Goal: Task Accomplishment & Management: Complete application form

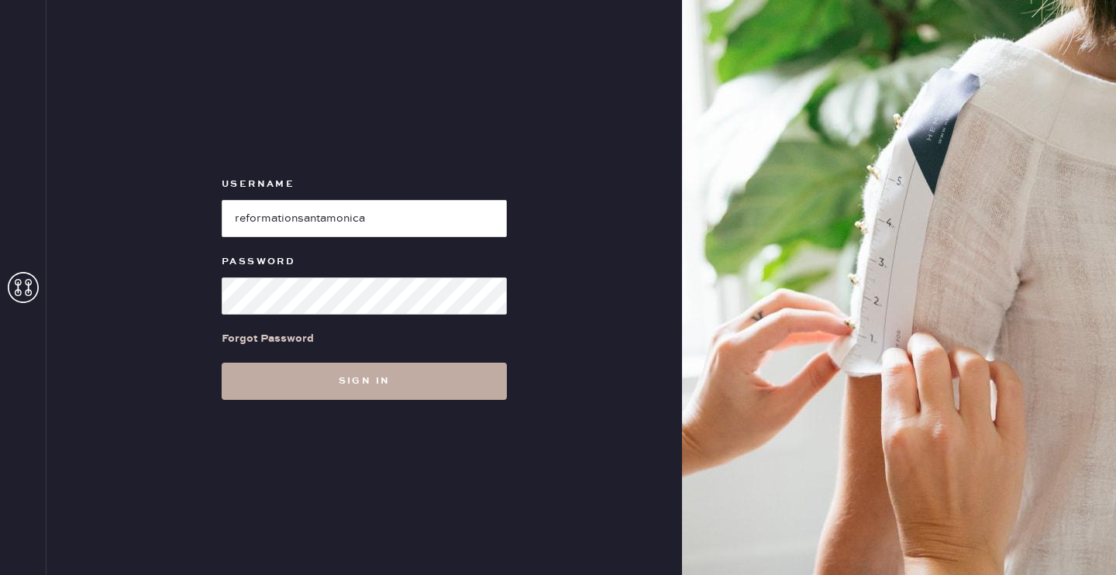
click at [320, 398] on button "Sign in" at bounding box center [364, 381] width 285 height 37
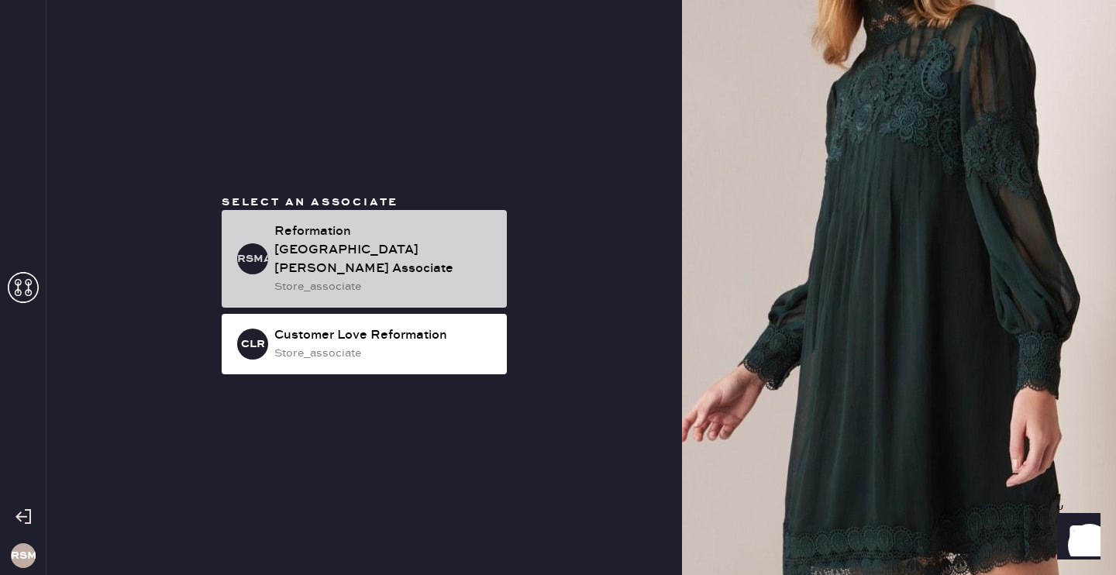
click at [346, 254] on div "Reformation [GEOGRAPHIC_DATA][PERSON_NAME] Associate" at bounding box center [384, 250] width 220 height 56
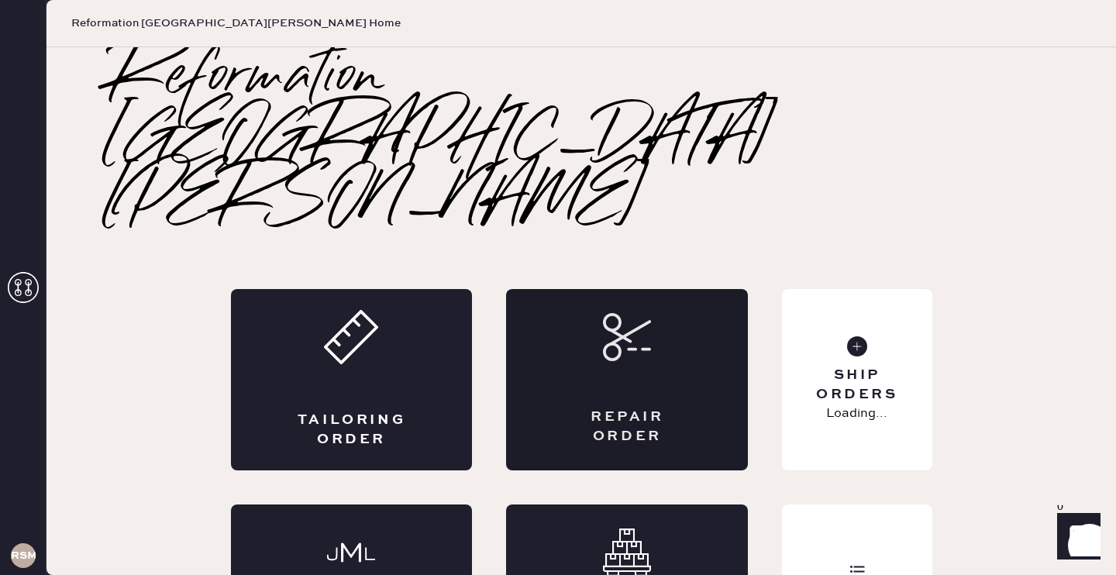
click at [563, 289] on div "Repair Order" at bounding box center [627, 379] width 242 height 181
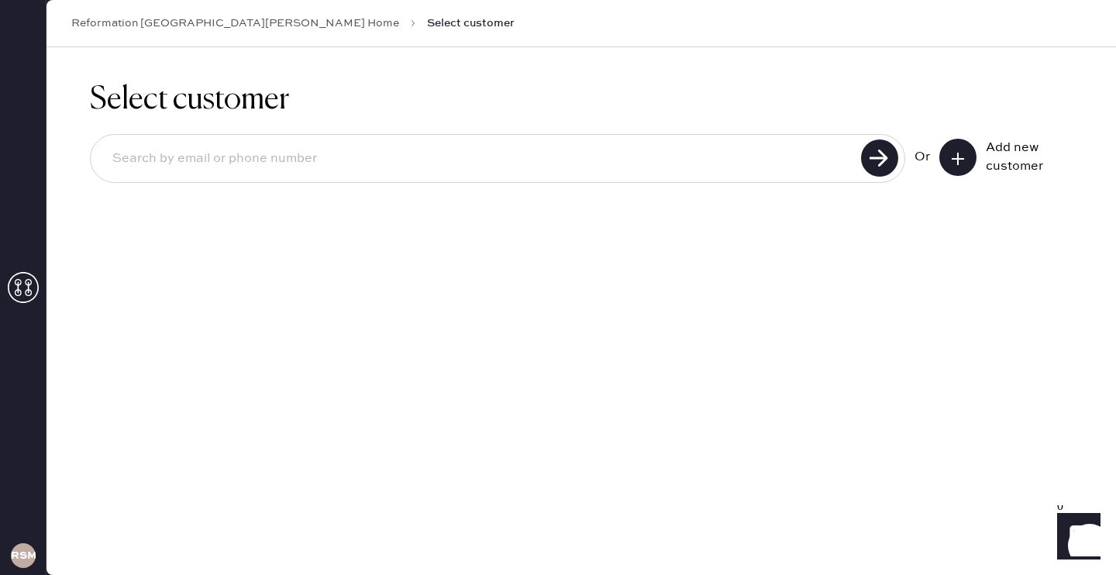
click at [499, 158] on input at bounding box center [478, 159] width 756 height 36
type input "[EMAIL_ADDRESS][DOMAIN_NAME]"
click at [330, 153] on input "[EMAIL_ADDRESS][DOMAIN_NAME]" at bounding box center [478, 159] width 756 height 36
drag, startPoint x: 330, startPoint y: 153, endPoint x: 103, endPoint y: 146, distance: 227.2
click at [103, 146] on input "[EMAIL_ADDRESS][DOMAIN_NAME]" at bounding box center [478, 159] width 756 height 36
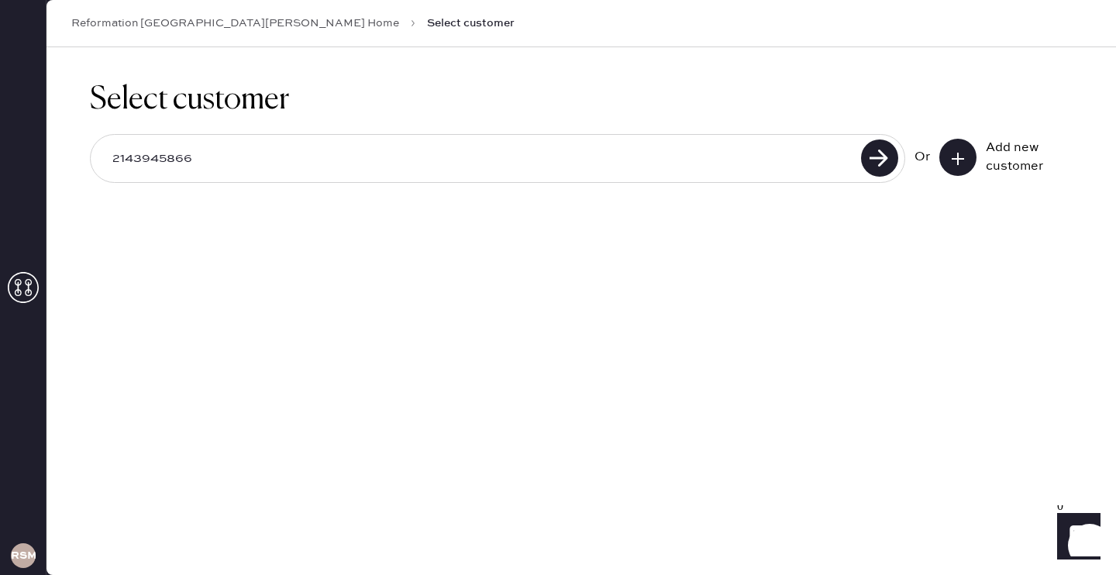
type input "2143945866"
click at [963, 164] on icon at bounding box center [958, 159] width 16 height 16
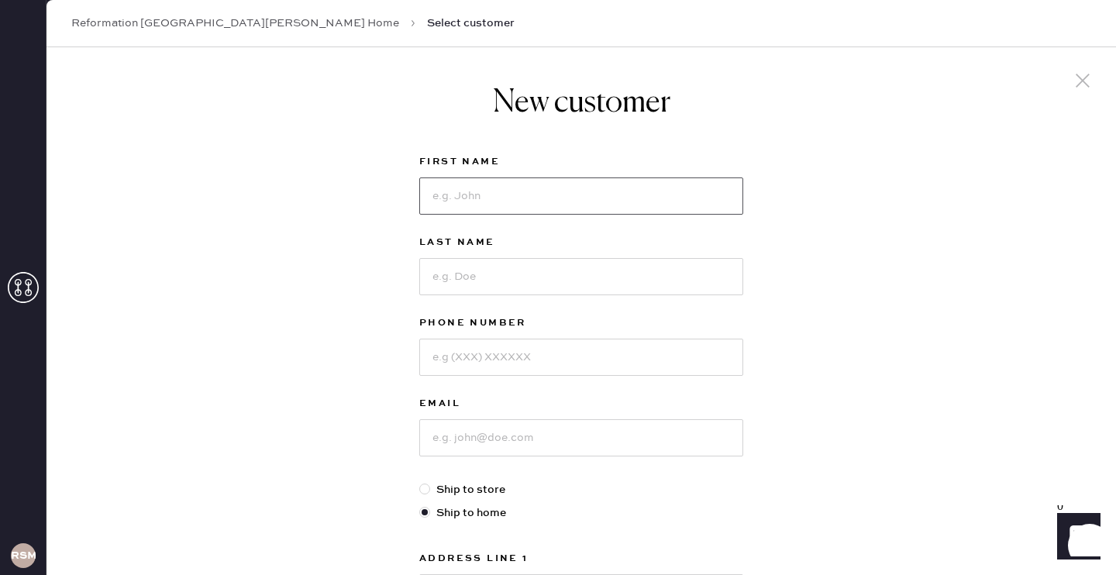
click at [505, 208] on input at bounding box center [581, 195] width 324 height 37
click at [362, 214] on div "New customer First Name Last Name Phone Number Email Ship to store Ship to home…" at bounding box center [582, 527] width 1070 height 961
click at [484, 194] on input at bounding box center [581, 195] width 324 height 37
type input "Caitlin"
click at [491, 278] on input at bounding box center [581, 276] width 324 height 37
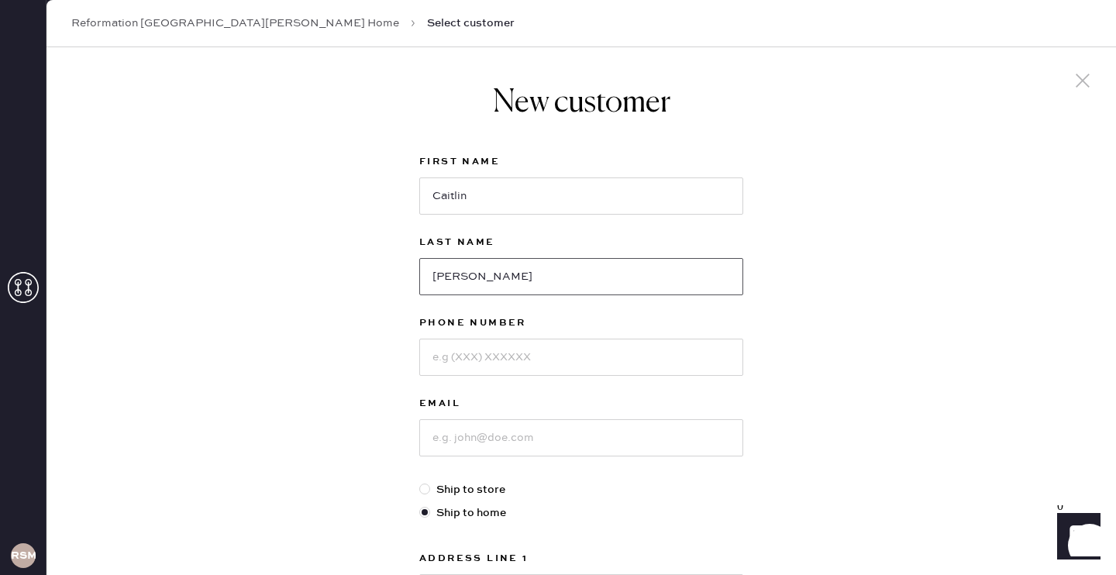
type input "[PERSON_NAME]"
click at [482, 360] on input at bounding box center [581, 357] width 324 height 37
type input "2143945866"
click at [467, 443] on input at bounding box center [581, 437] width 324 height 37
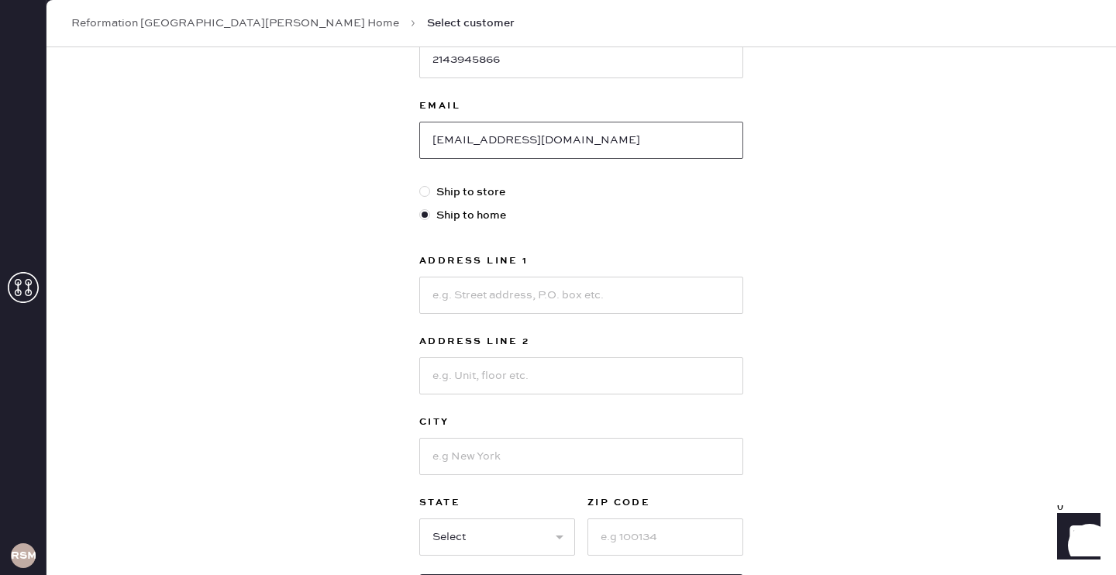
scroll to position [308, 0]
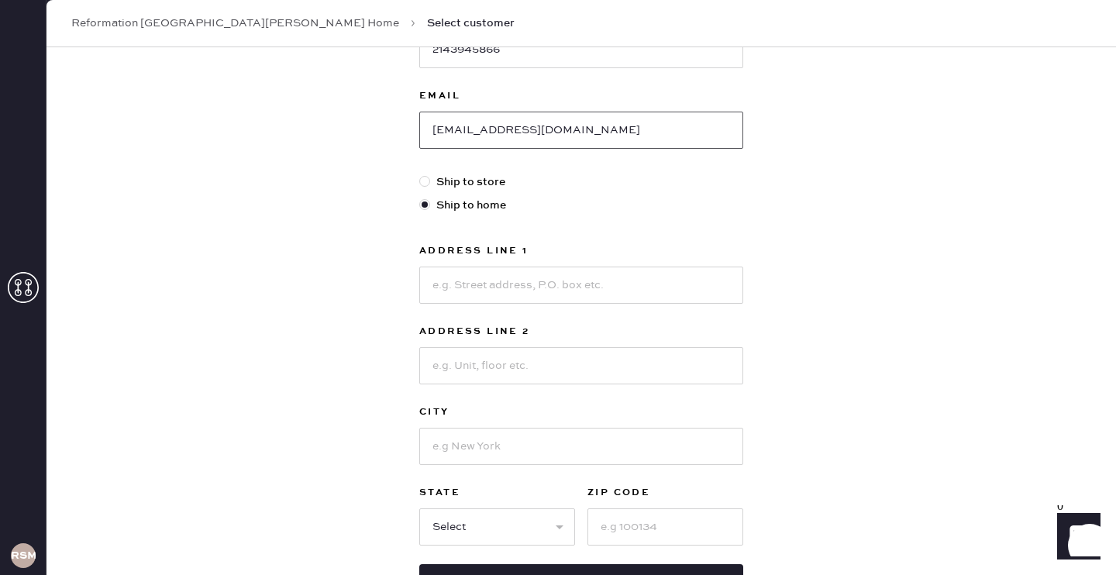
type input "[EMAIL_ADDRESS][DOMAIN_NAME]"
click at [557, 289] on input at bounding box center [581, 285] width 324 height 37
type input "[STREET_ADDRESS]"
click at [469, 432] on input at bounding box center [581, 446] width 324 height 37
click at [464, 364] on input at bounding box center [581, 365] width 324 height 37
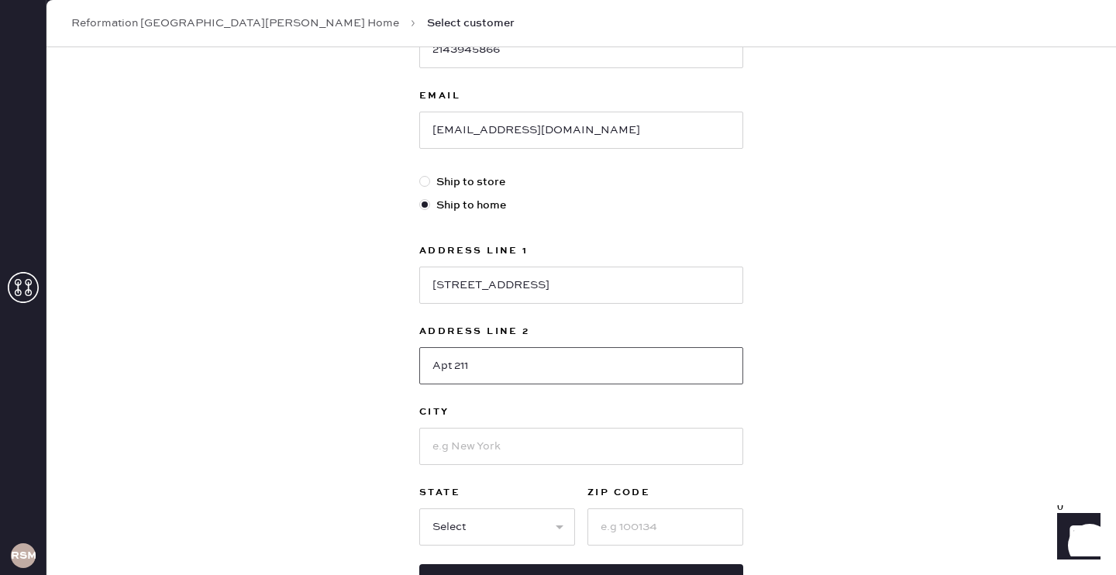
type input "Apt 211"
click at [453, 449] on input at bounding box center [581, 446] width 324 height 37
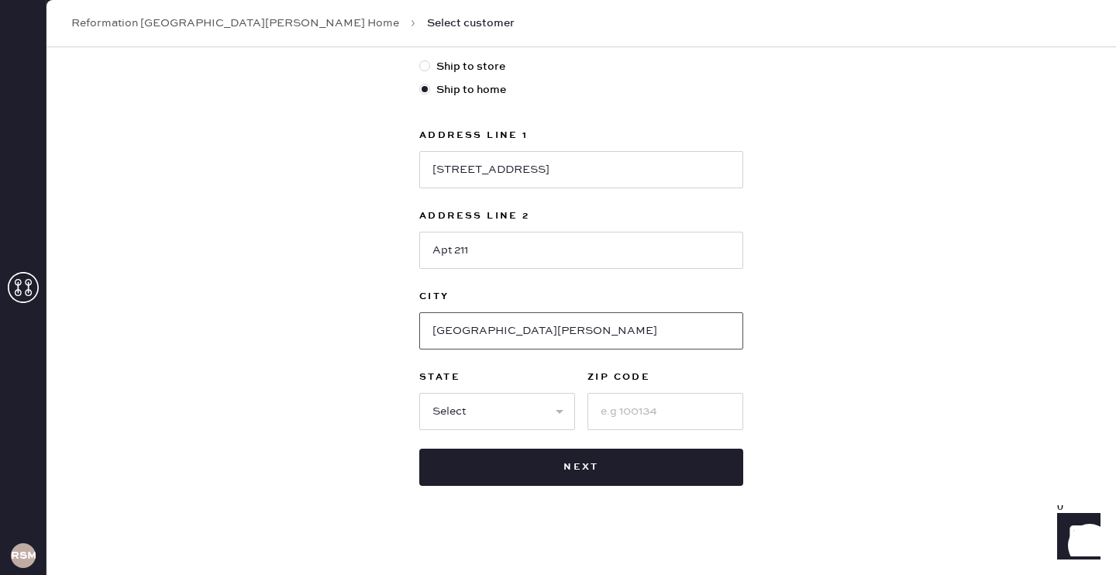
scroll to position [433, 0]
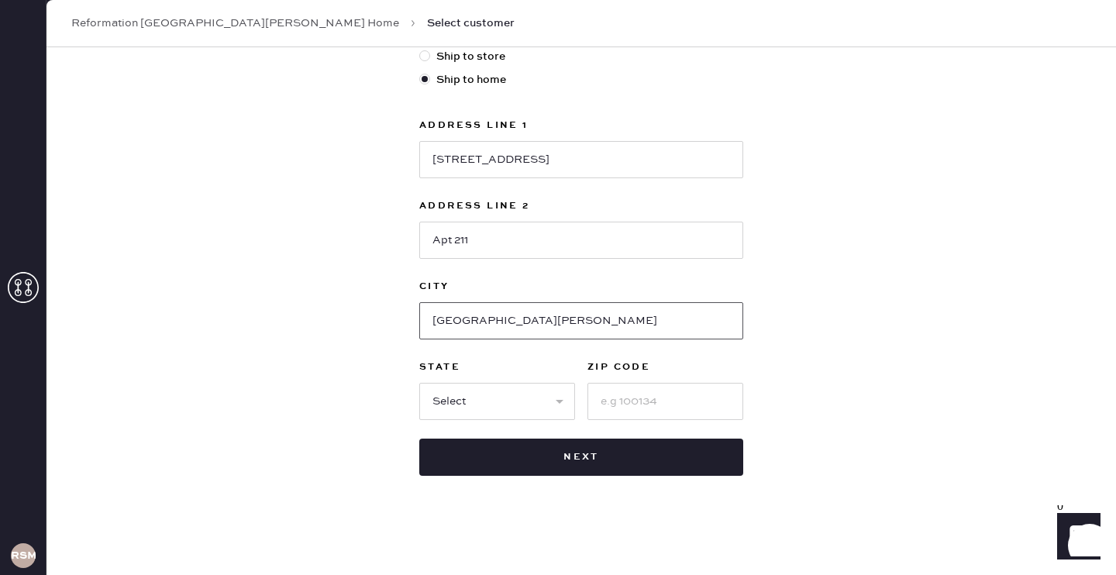
type input "[GEOGRAPHIC_DATA][PERSON_NAME]"
click at [458, 391] on select "Select AK AL AR AZ CA CO CT [GEOGRAPHIC_DATA] DE FL [GEOGRAPHIC_DATA] HI [GEOGR…" at bounding box center [497, 401] width 156 height 37
select select "CA"
click at [632, 403] on input at bounding box center [666, 401] width 156 height 37
type input "90405"
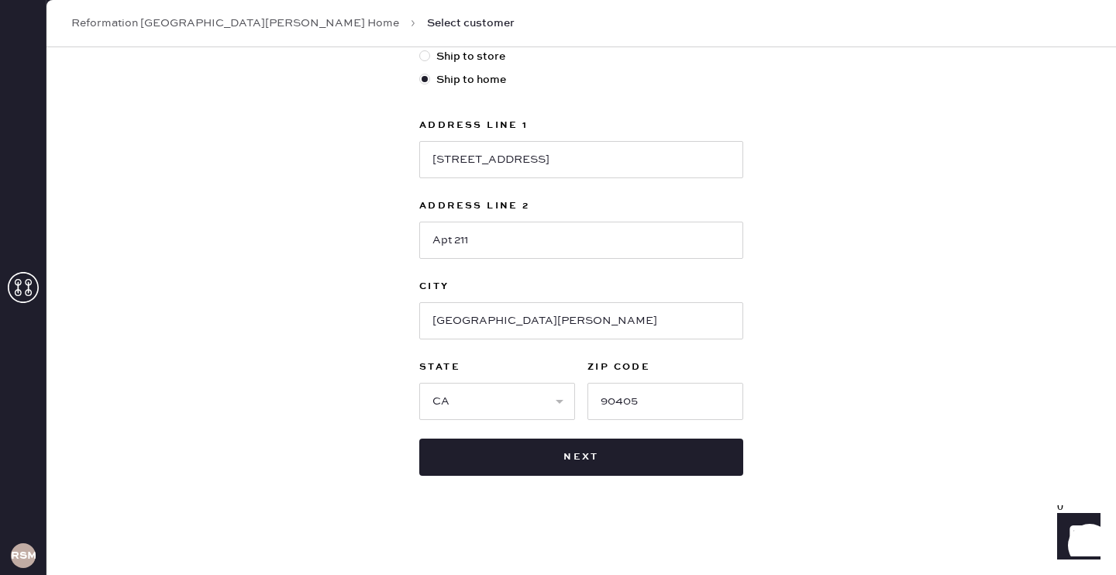
click at [870, 301] on div "New customer First Name [PERSON_NAME] Last Name [PERSON_NAME] Phone Number [PHO…" at bounding box center [582, 94] width 1070 height 961
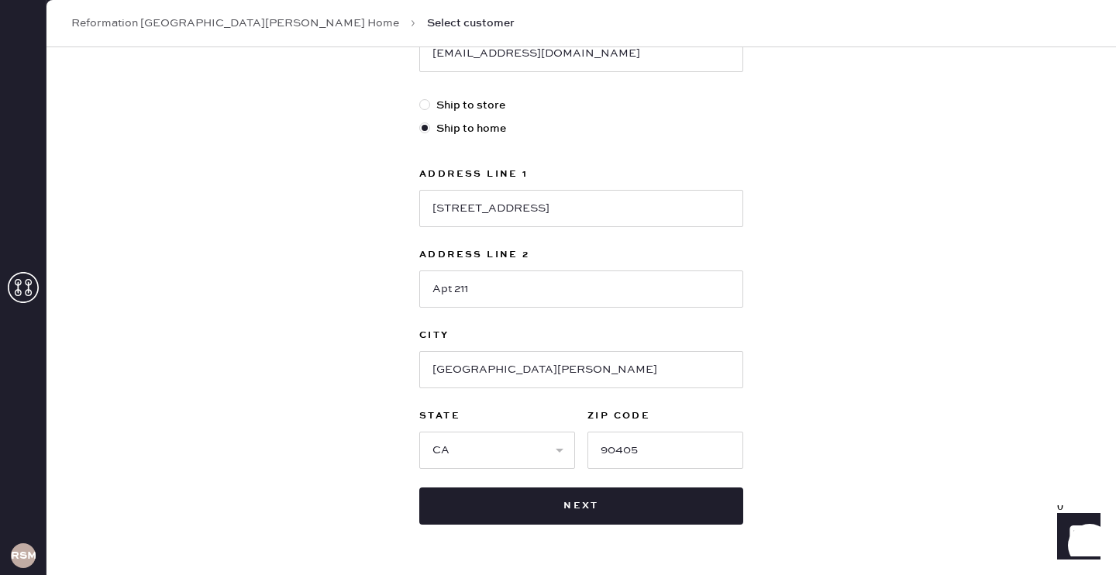
scroll to position [386, 0]
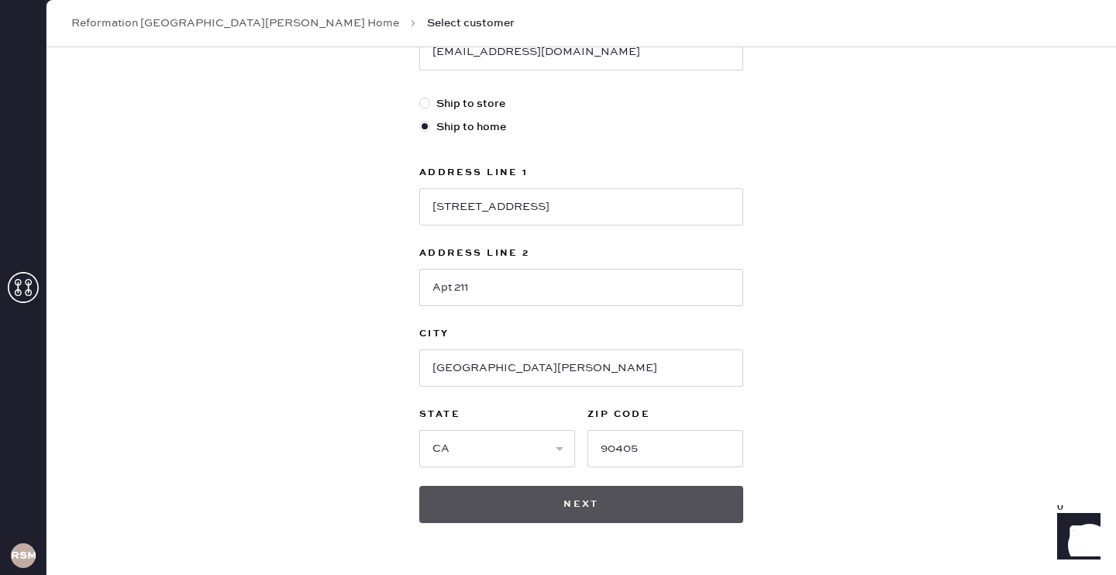
click at [641, 496] on button "Next" at bounding box center [581, 504] width 324 height 37
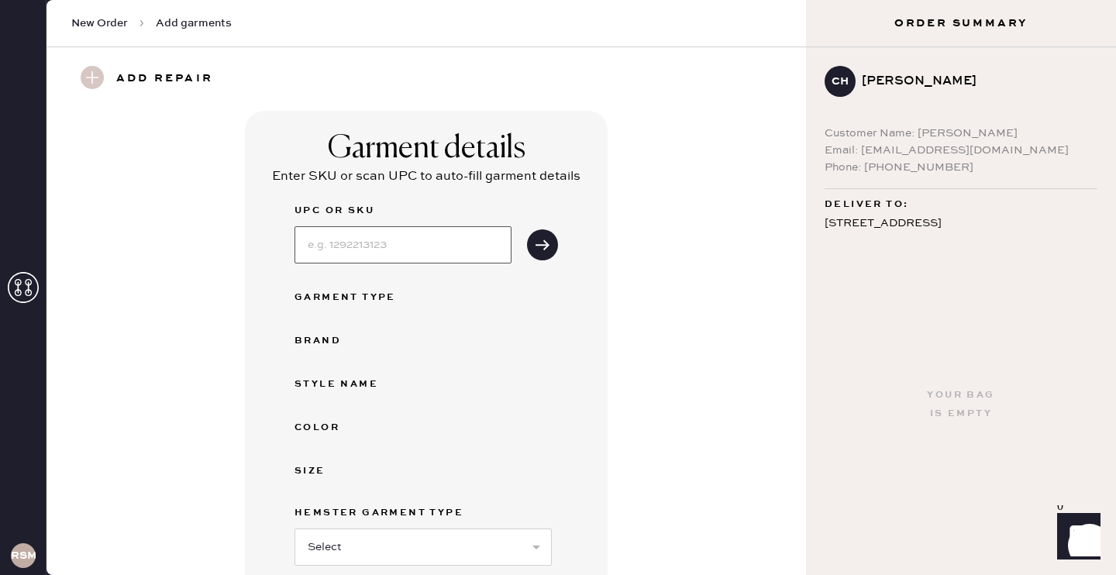
click at [401, 257] on input at bounding box center [403, 244] width 217 height 37
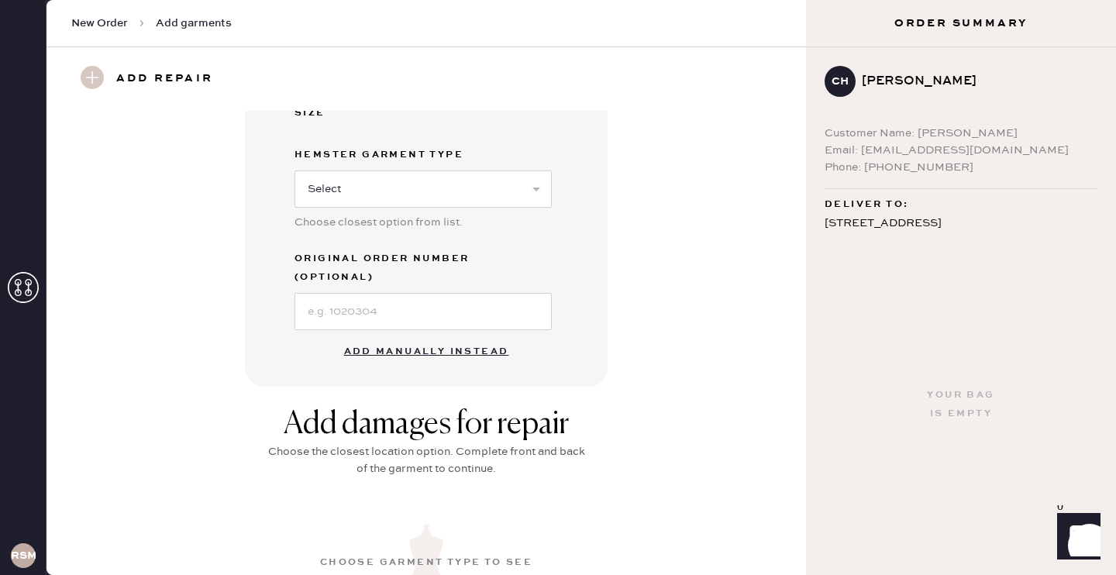
scroll to position [376, 0]
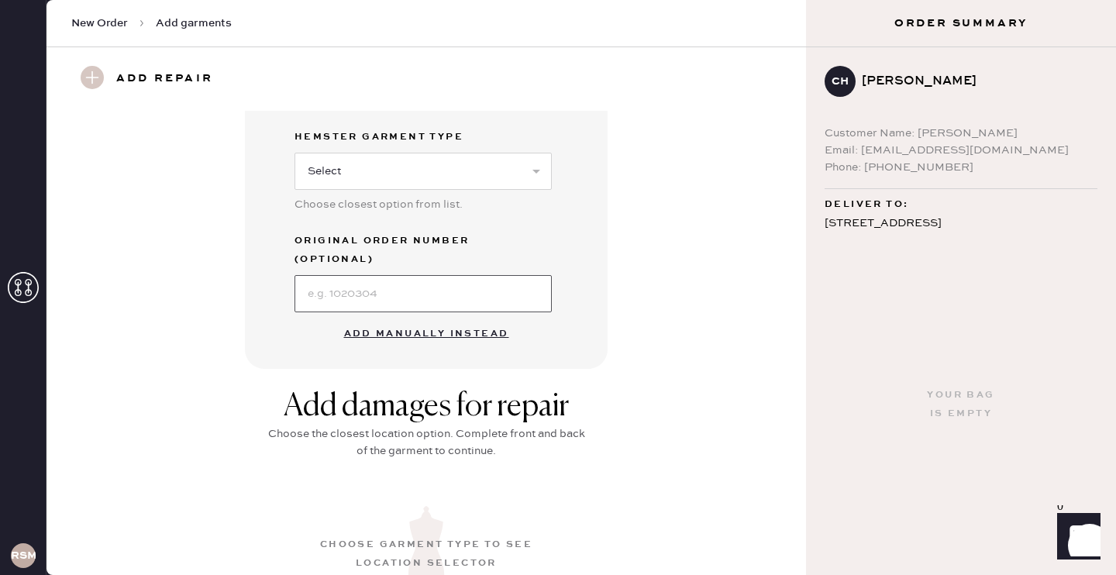
click at [508, 275] on input at bounding box center [423, 293] width 257 height 37
click at [628, 271] on div "Garment details Enter SKU or scan UPC to auto-fill garment details UPC or SKU G…" at bounding box center [426, 52] width 704 height 634
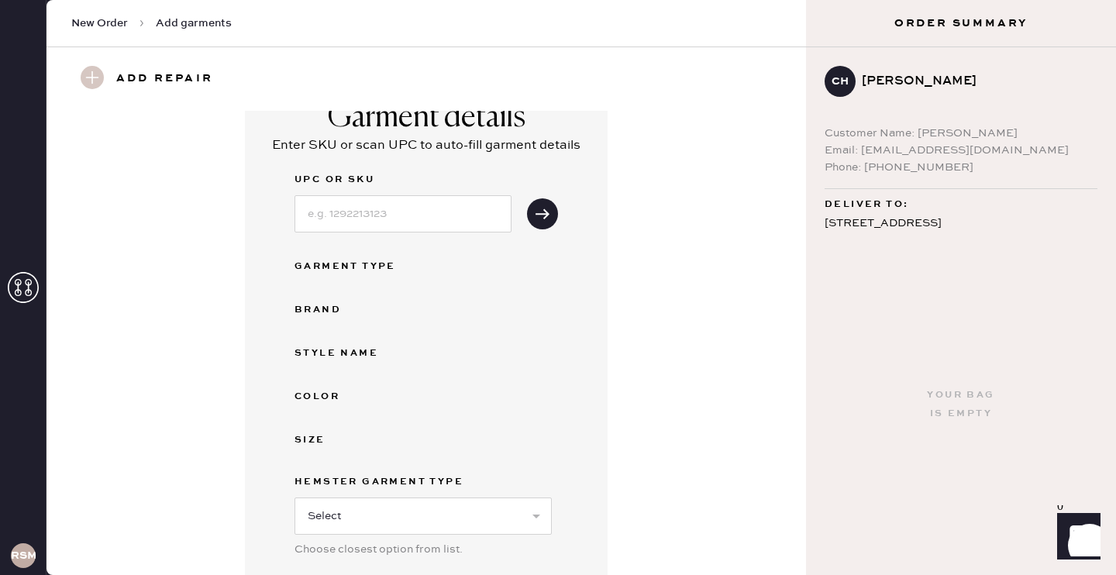
scroll to position [33, 0]
click at [371, 207] on input at bounding box center [403, 212] width 217 height 37
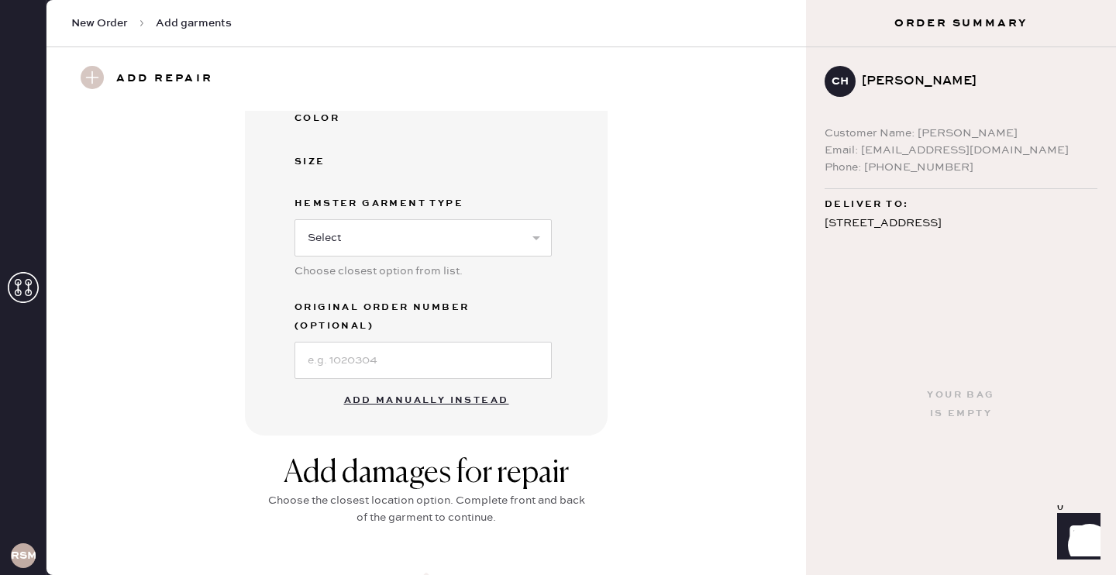
scroll to position [326, 0]
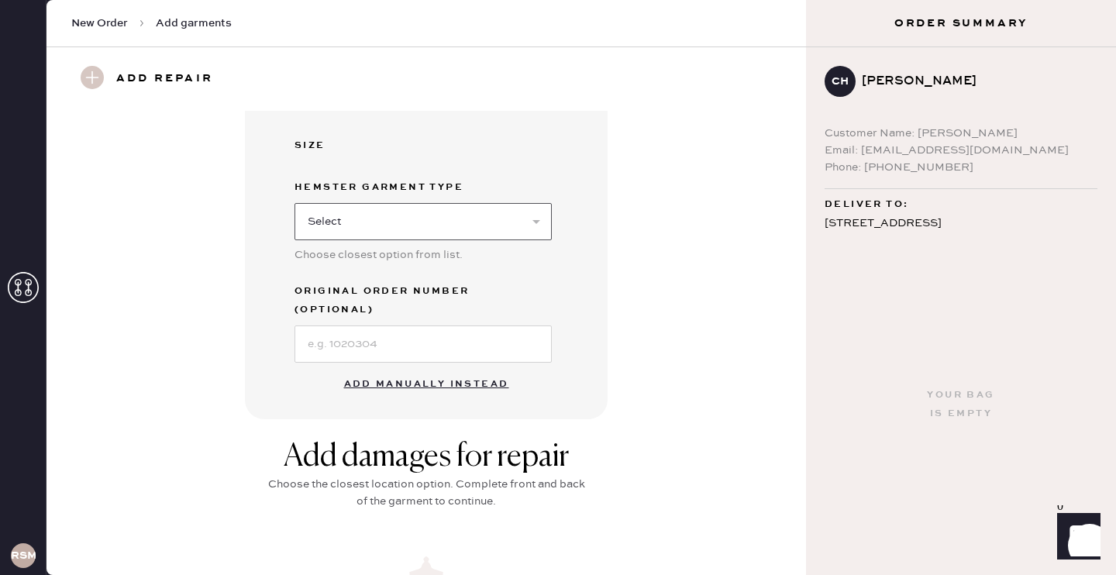
click at [314, 218] on select "Select Basic Skirt Jeans Leggings Pants Shorts Basic Sleeved Dress Basic Sleeve…" at bounding box center [423, 221] width 257 height 37
select select "2"
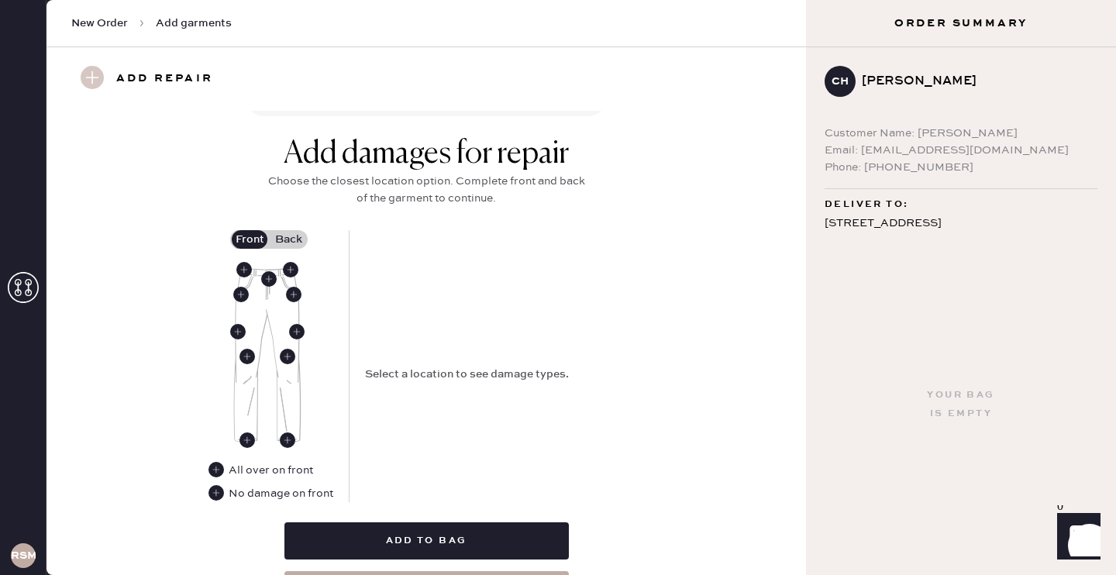
scroll to position [628, 0]
click at [271, 272] on use at bounding box center [269, 280] width 16 height 16
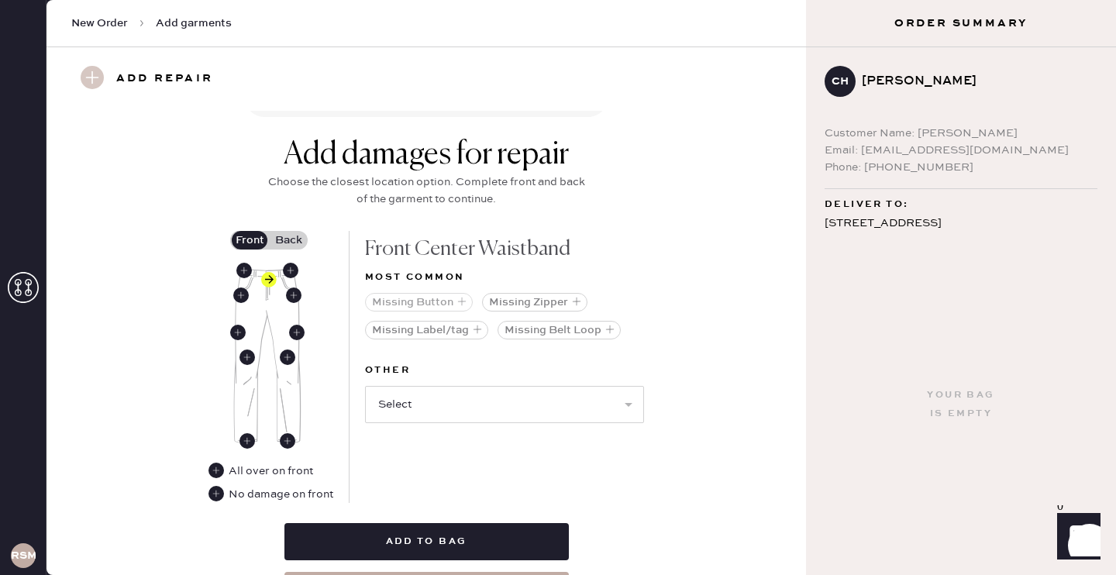
click at [464, 297] on icon "button" at bounding box center [461, 301] width 9 height 9
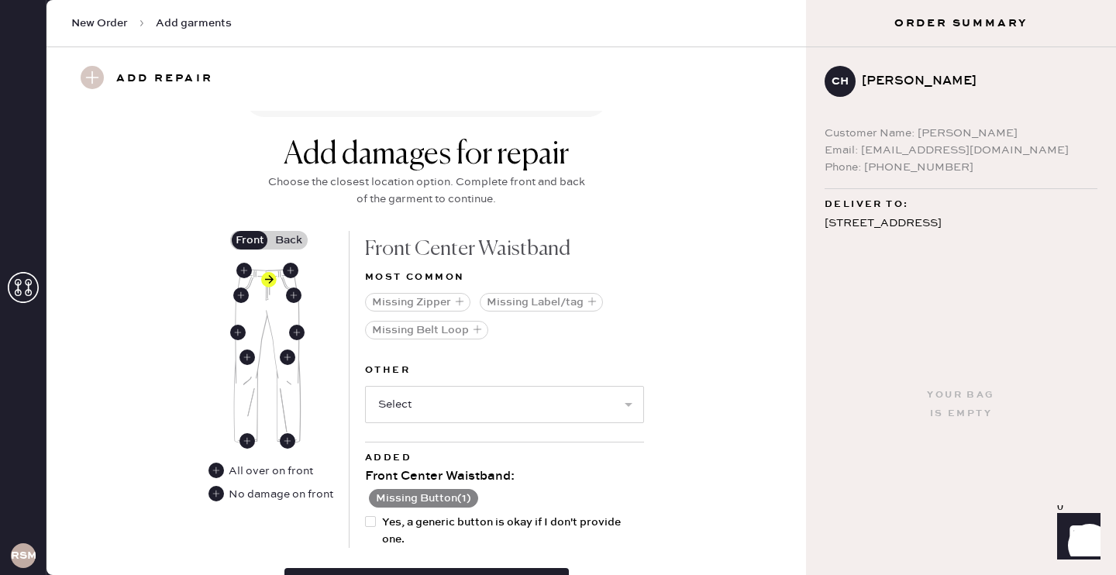
scroll to position [744, 0]
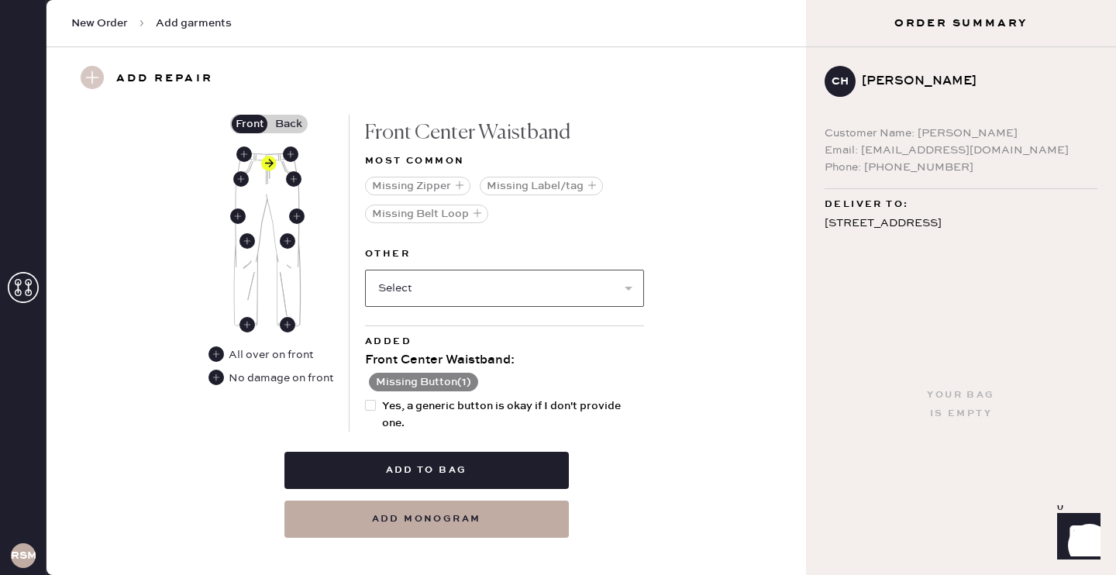
click at [443, 274] on select "Select Broken / Ripped Hem Broken Beads Broken Belt Loop Broken Button Broken E…" at bounding box center [504, 288] width 279 height 37
select select "1741"
select select
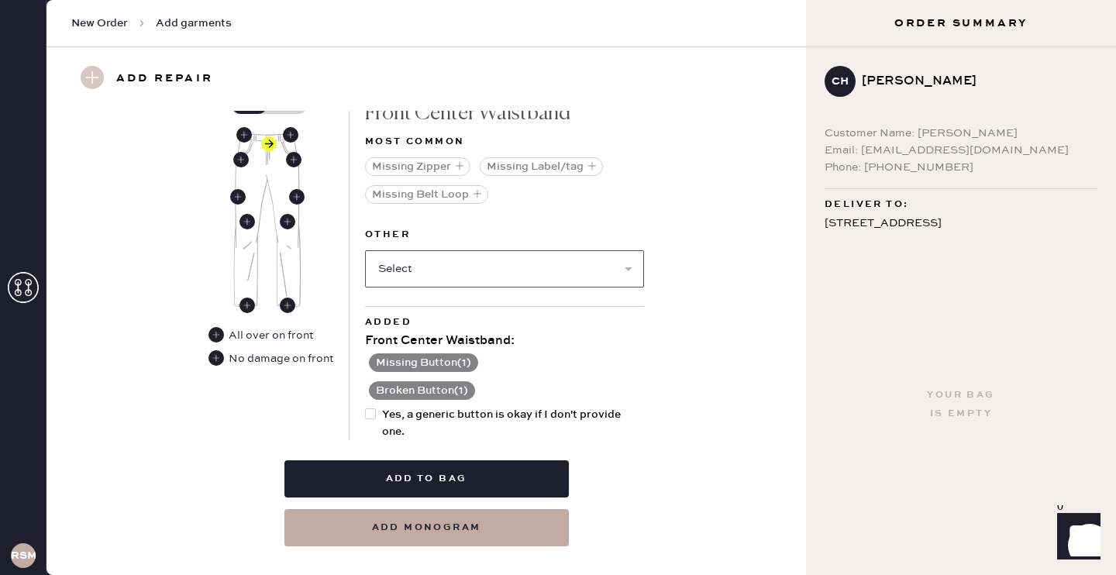
scroll to position [772, 0]
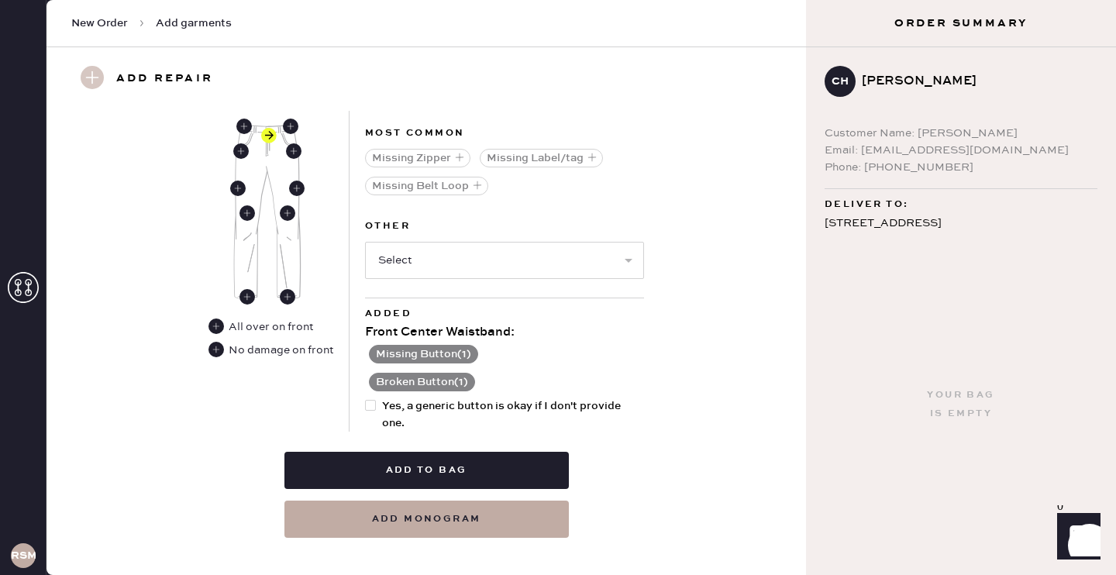
click at [374, 400] on div at bounding box center [370, 405] width 11 height 11
click at [366, 398] on input "Yes, a generic button is okay if I don't provide one." at bounding box center [365, 398] width 1 height 1
checkbox input "true"
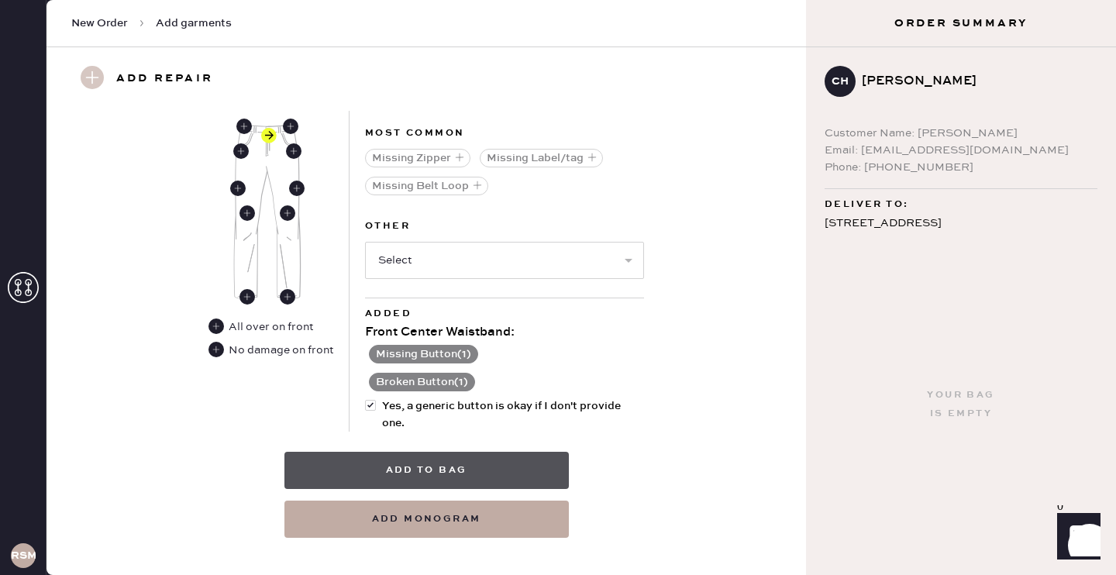
click at [399, 452] on button "Add to bag" at bounding box center [426, 470] width 284 height 37
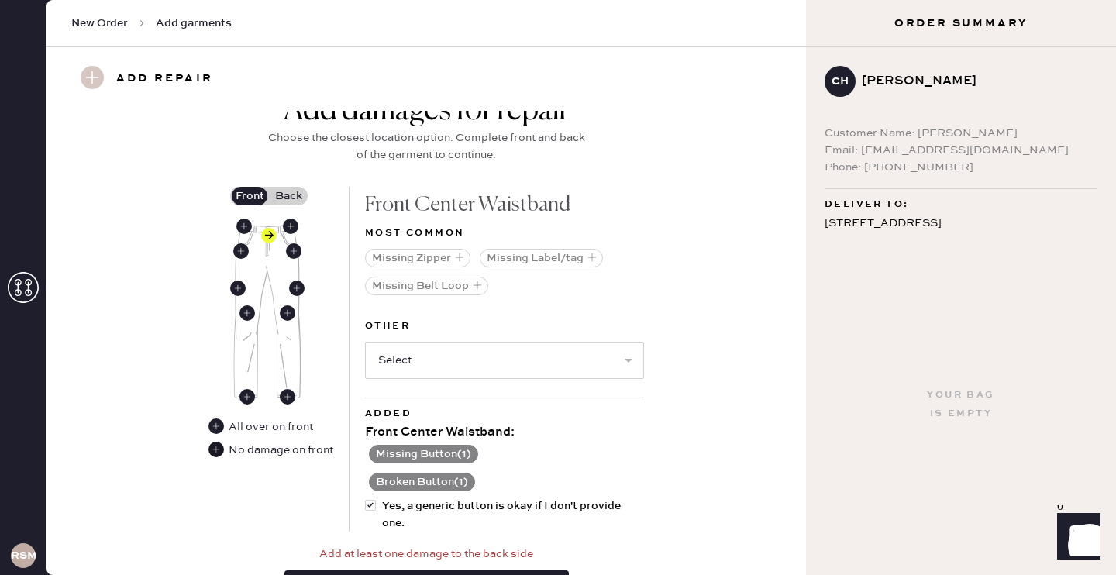
scroll to position [673, 0]
click at [288, 186] on label "Back" at bounding box center [288, 195] width 39 height 19
click at [288, 195] on input "Back" at bounding box center [288, 195] width 0 height 0
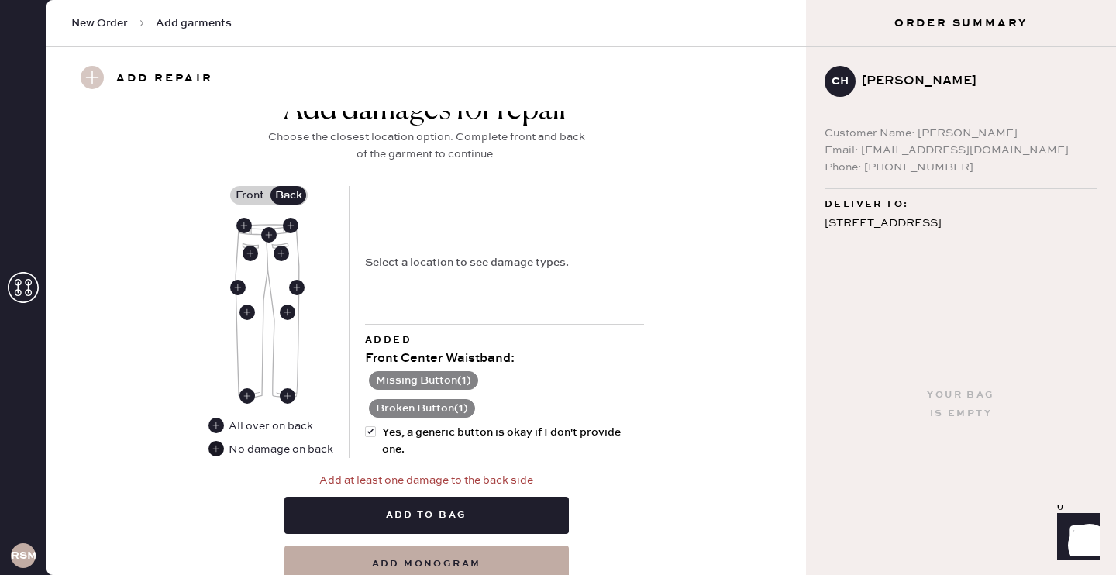
click at [217, 441] on use at bounding box center [217, 449] width 16 height 16
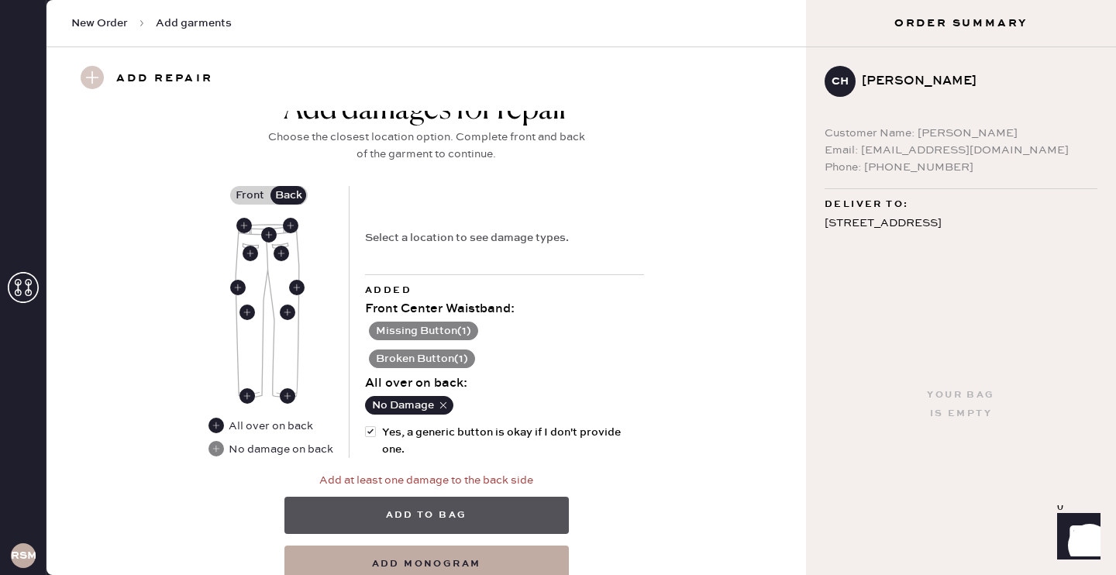
click at [409, 497] on button "Add to bag" at bounding box center [426, 515] width 284 height 37
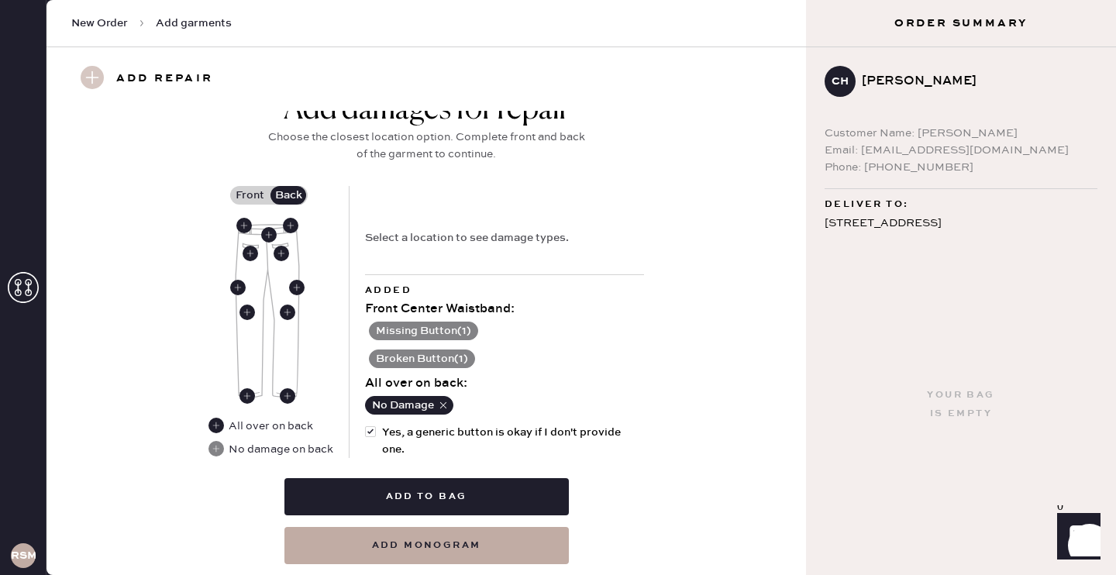
scroll to position [699, 0]
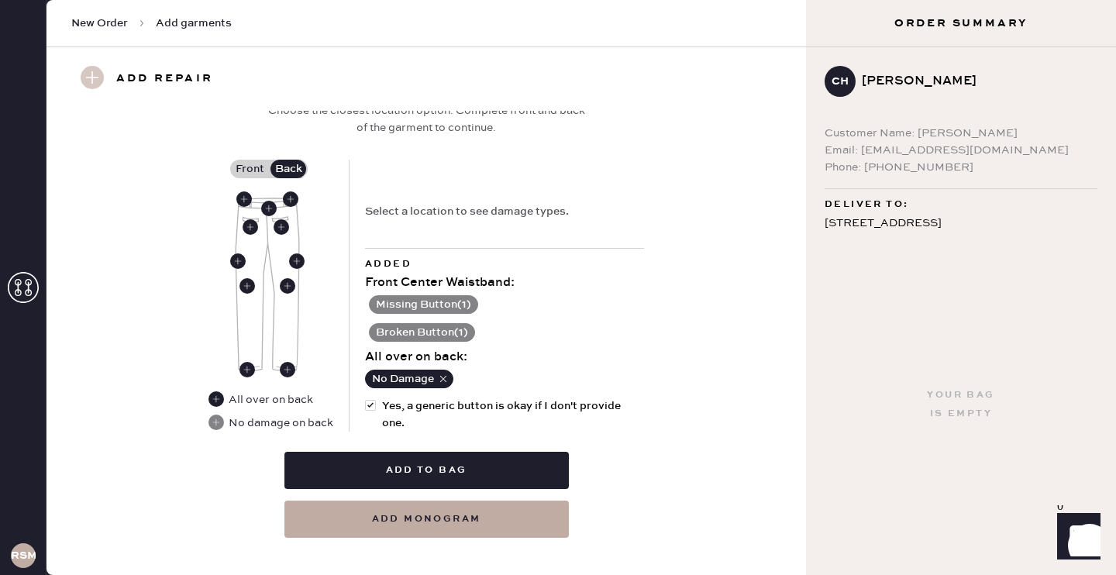
click at [568, 296] on div "Missing Button ( 1 ) Broken Button ( 1 )" at bounding box center [504, 317] width 279 height 50
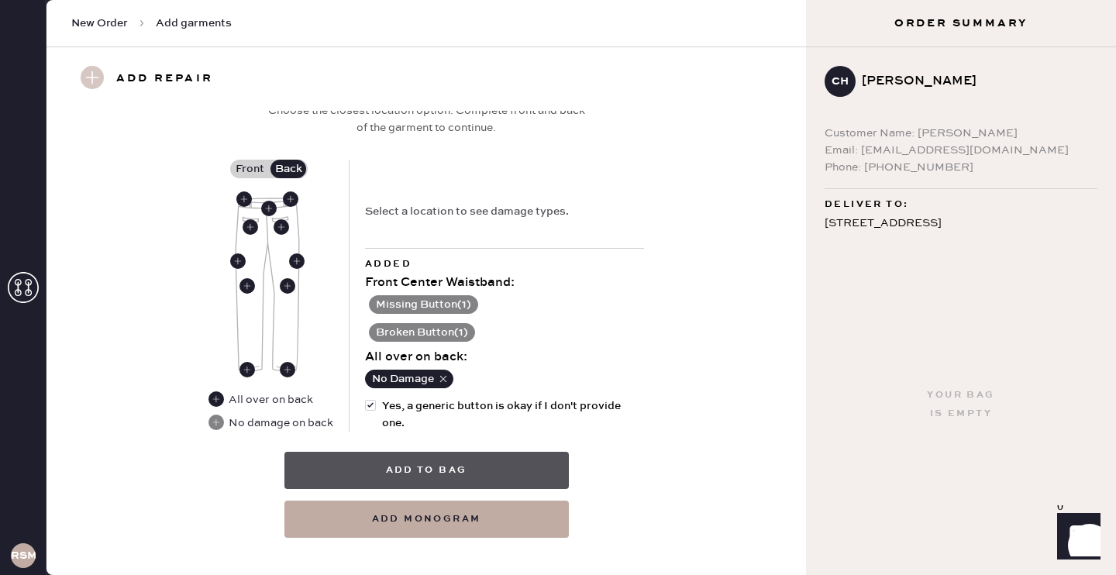
click at [453, 452] on button "Add to bag" at bounding box center [426, 470] width 284 height 37
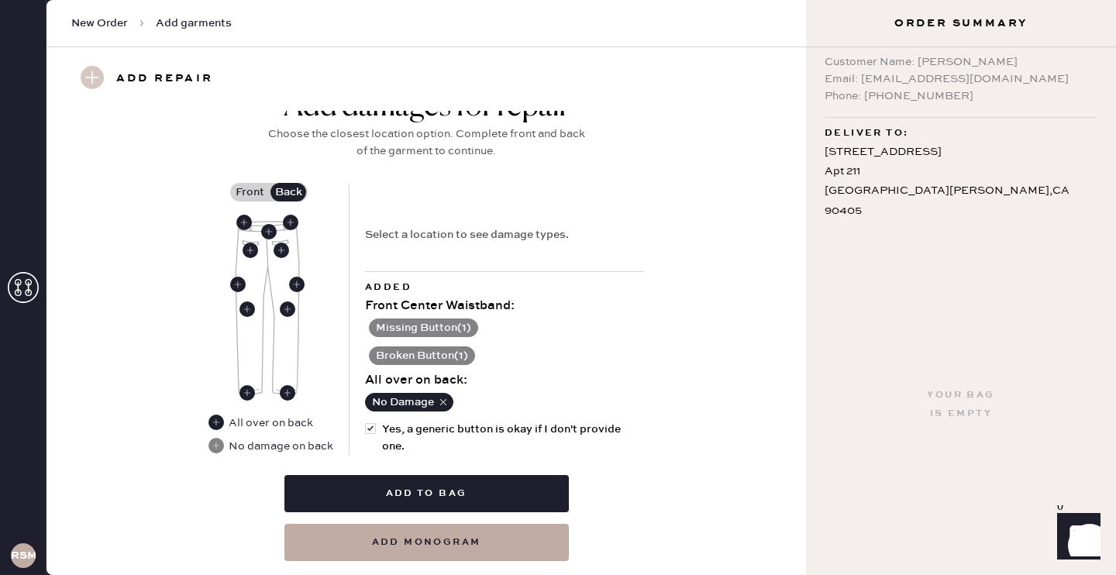
scroll to position [675, 0]
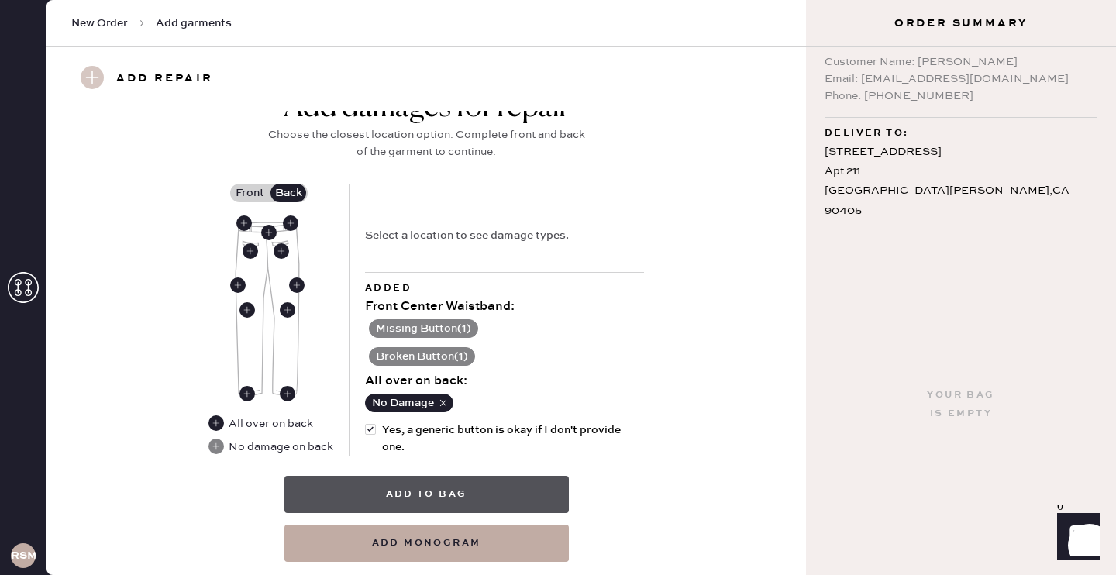
click at [431, 476] on button "Add to bag" at bounding box center [426, 494] width 284 height 37
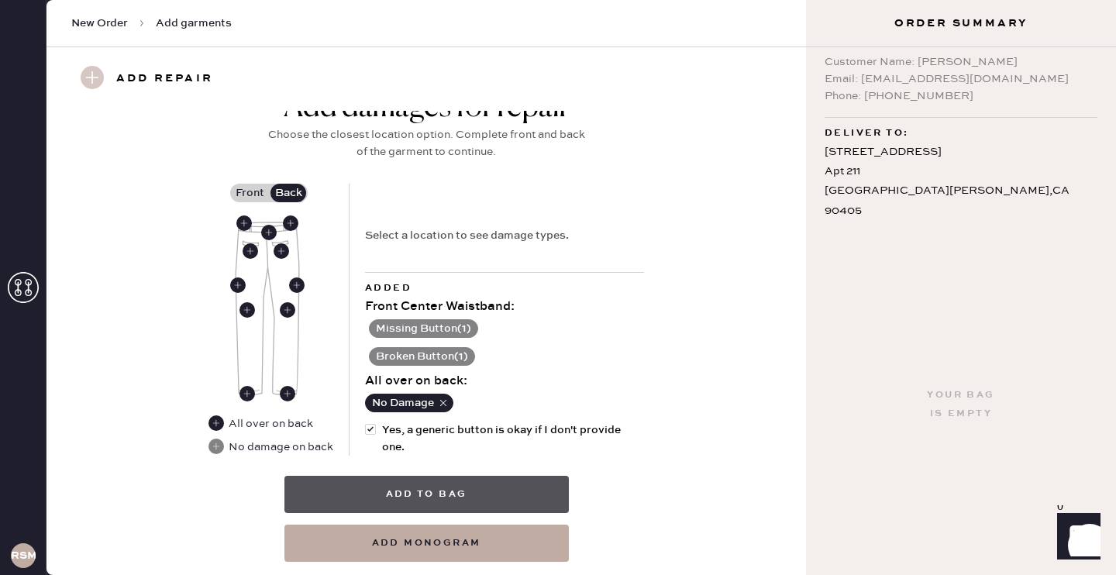
click at [431, 476] on button "Add to bag" at bounding box center [426, 494] width 284 height 37
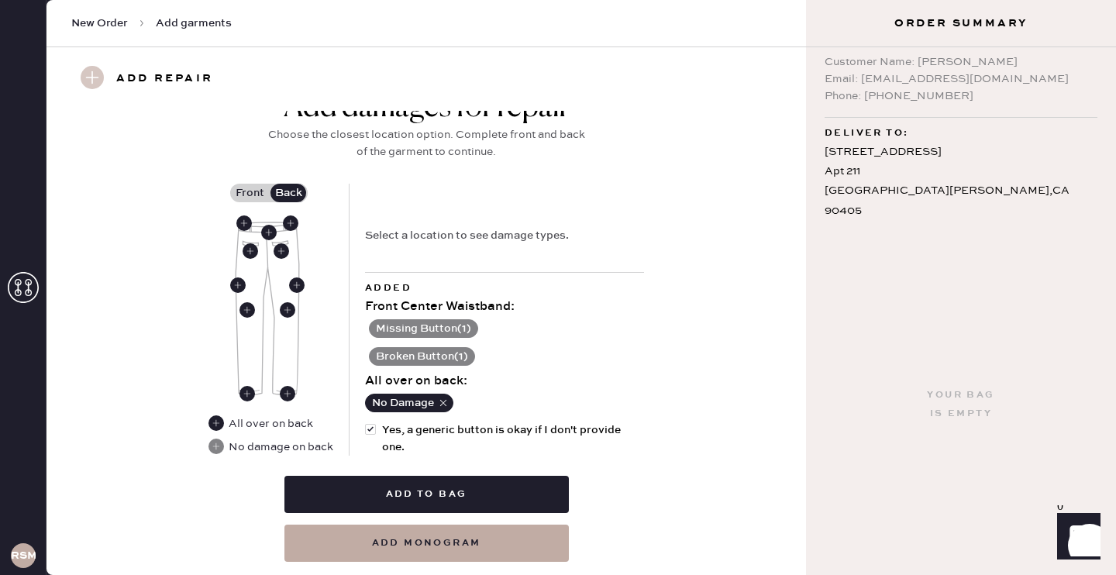
click at [415, 231] on div "Select a location to see damage types." at bounding box center [504, 228] width 279 height 88
click at [398, 205] on div "Select a location to see damage types." at bounding box center [504, 228] width 279 height 88
click at [256, 184] on label "Front" at bounding box center [249, 193] width 39 height 19
click at [250, 193] on input "Front" at bounding box center [250, 193] width 0 height 0
click at [271, 225] on use at bounding box center [269, 233] width 16 height 16
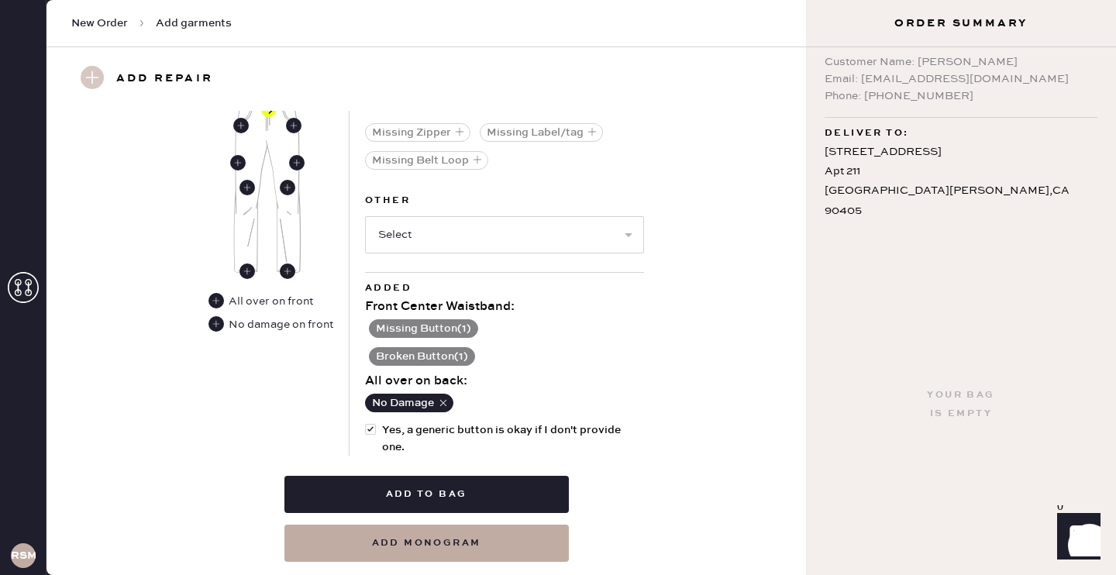
scroll to position [822, 0]
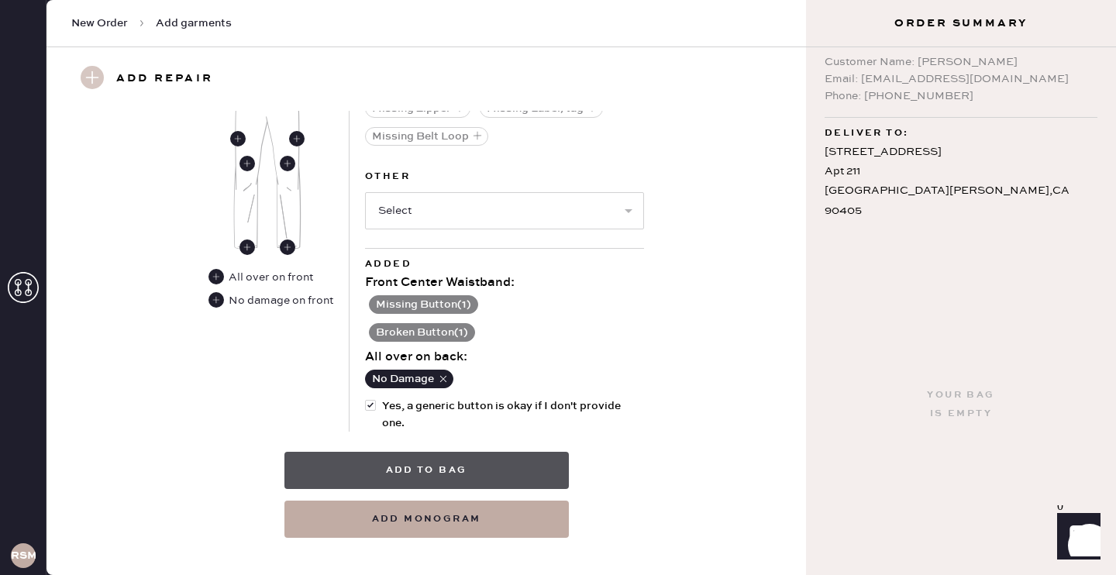
click at [414, 452] on button "Add to bag" at bounding box center [426, 470] width 284 height 37
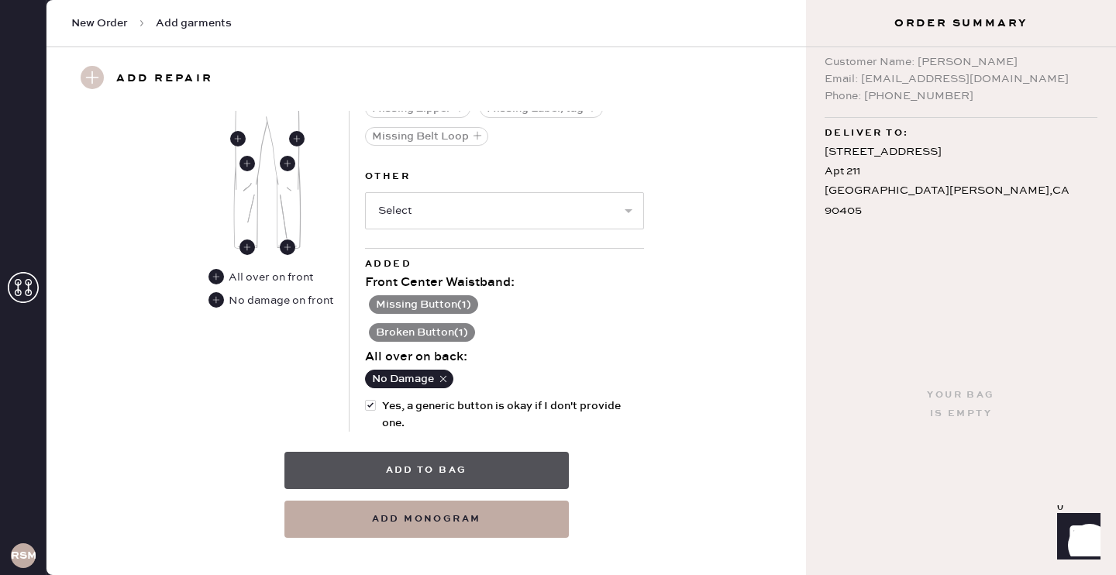
click at [414, 452] on button "Add to bag" at bounding box center [426, 470] width 284 height 37
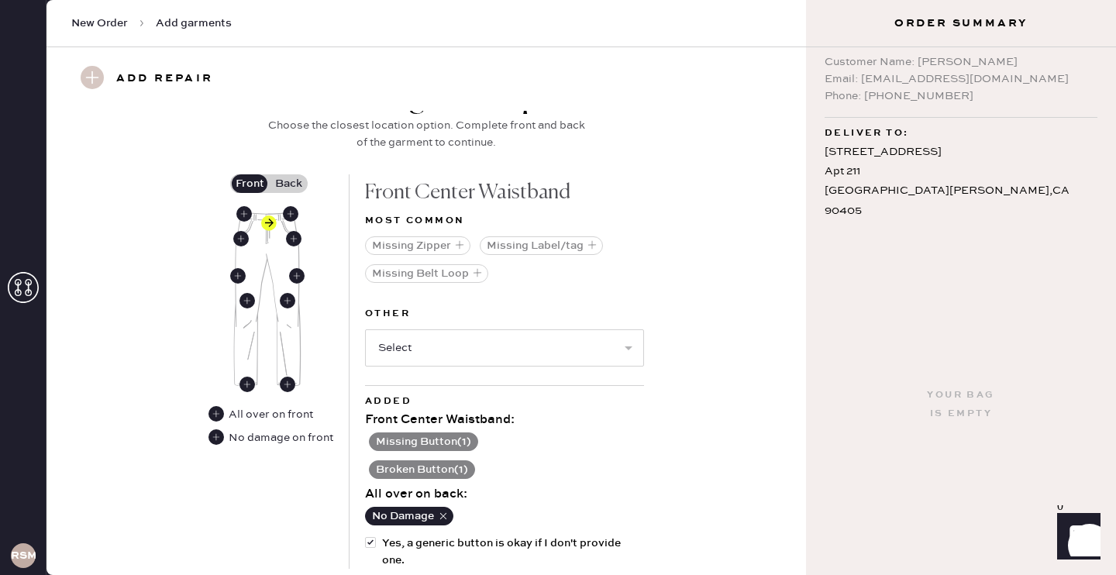
scroll to position [651, 0]
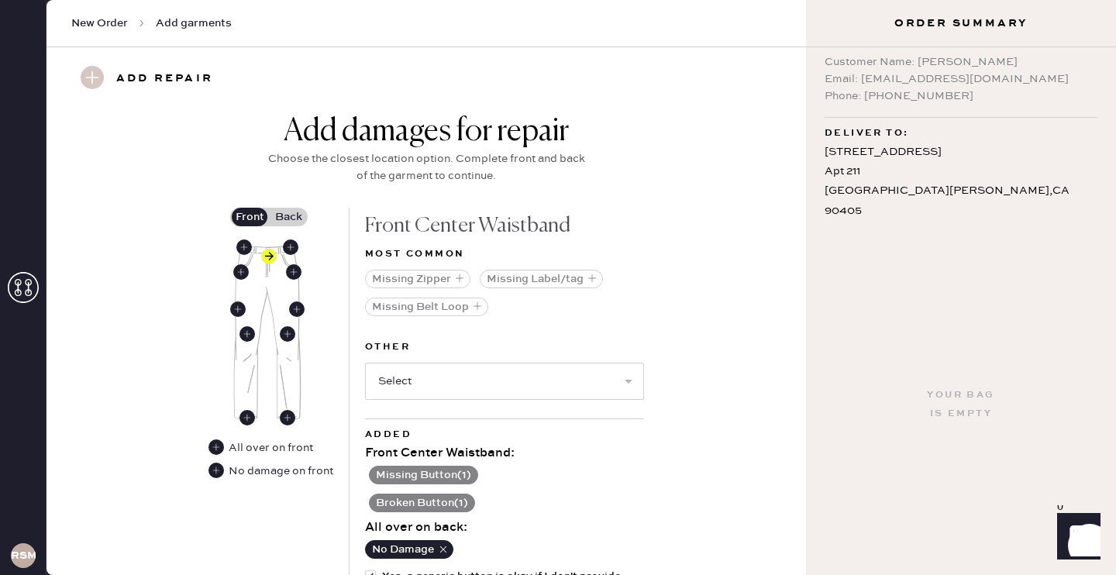
click at [284, 208] on label "Back" at bounding box center [288, 217] width 39 height 19
click at [288, 217] on input "Back" at bounding box center [288, 217] width 0 height 0
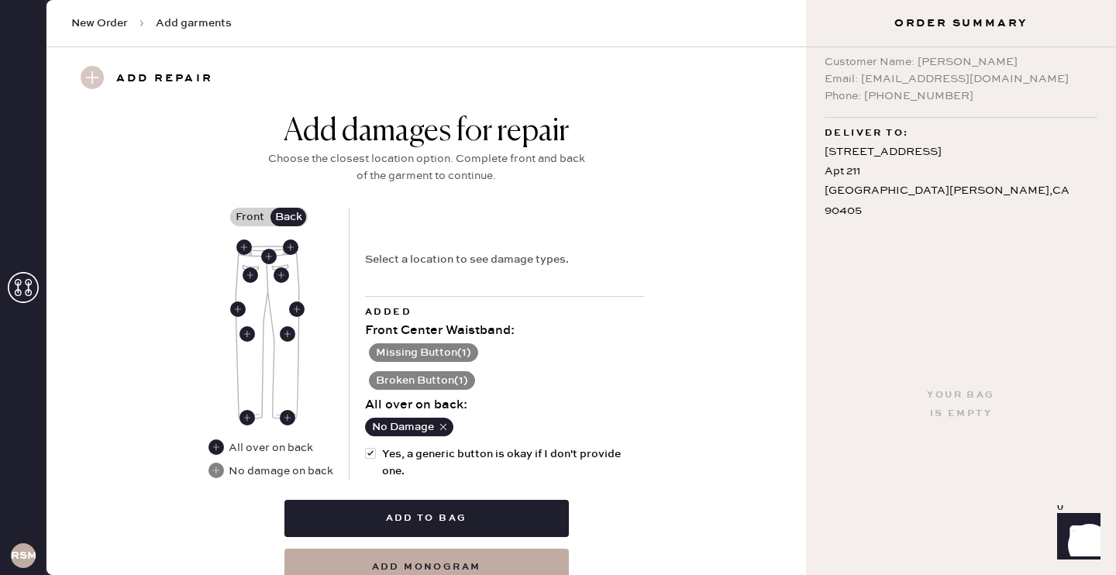
scroll to position [699, 0]
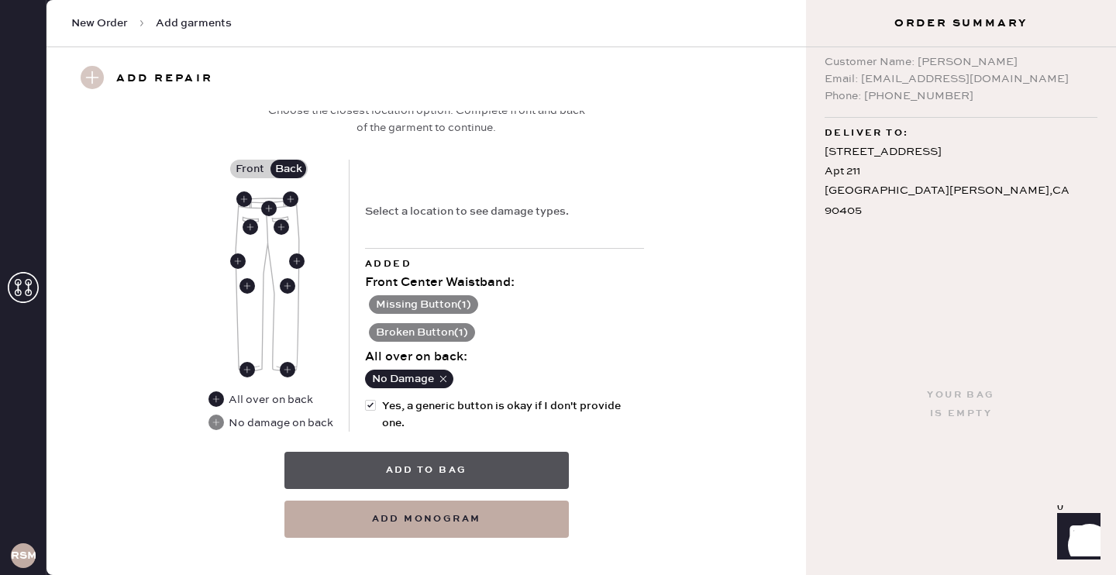
click at [470, 452] on button "Add to bag" at bounding box center [426, 470] width 284 height 37
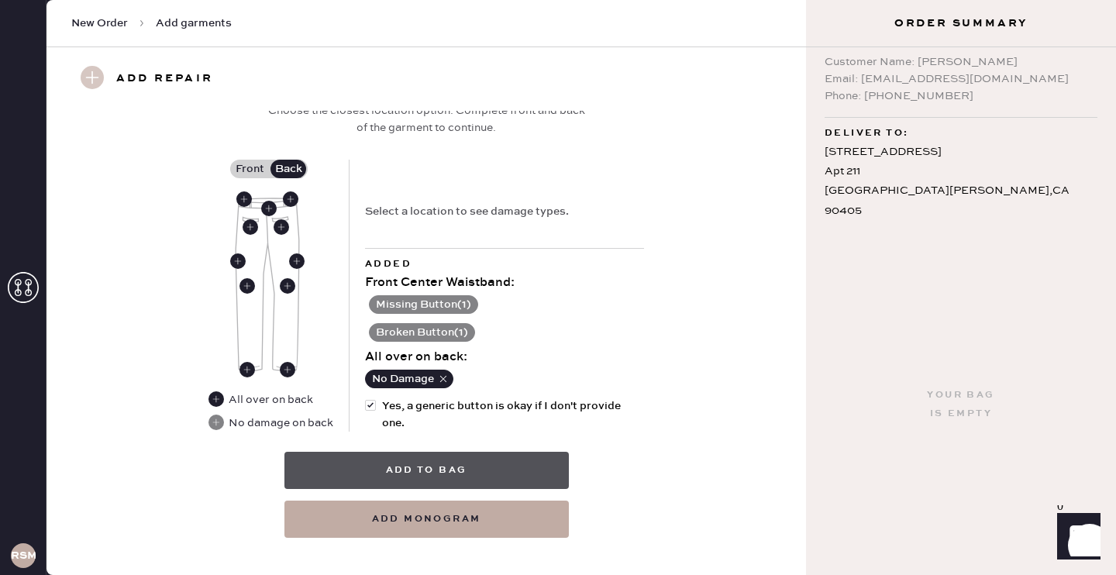
click at [470, 452] on button "Add to bag" at bounding box center [426, 470] width 284 height 37
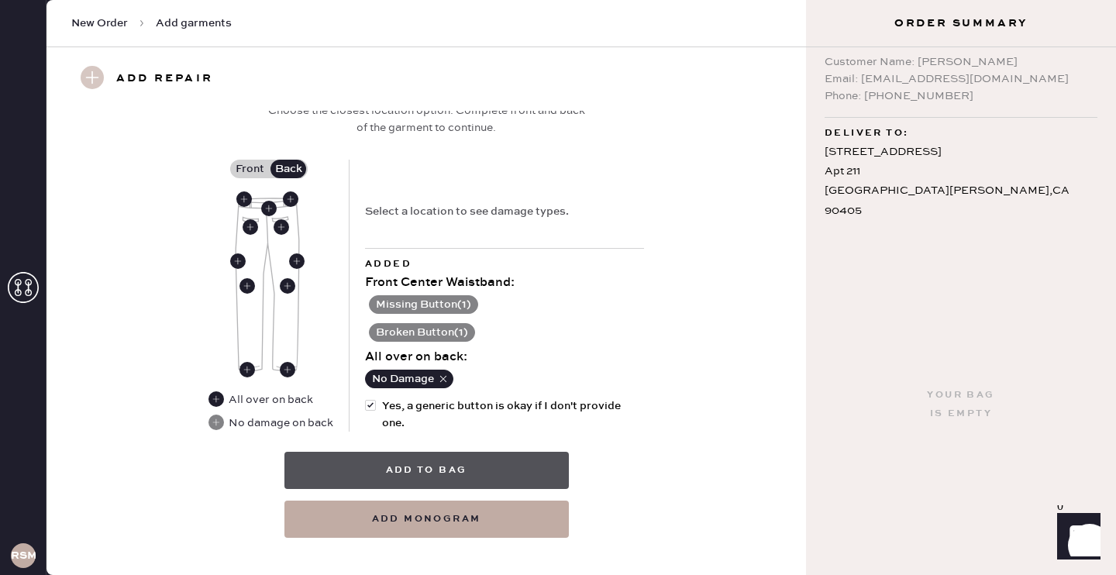
click at [470, 452] on button "Add to bag" at bounding box center [426, 470] width 284 height 37
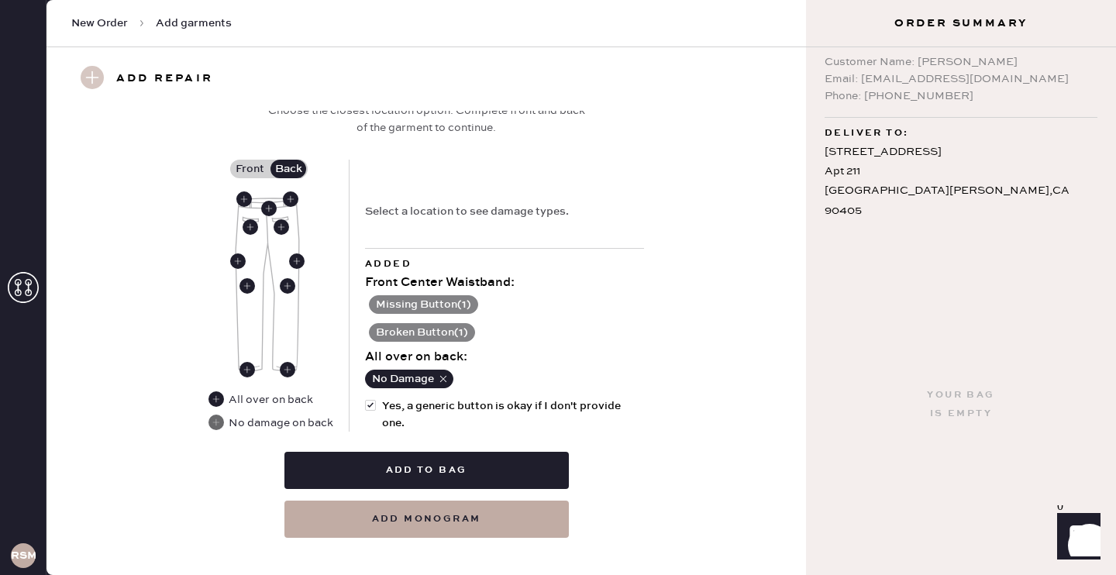
click at [213, 415] on use at bounding box center [217, 423] width 16 height 16
click at [212, 415] on use at bounding box center [217, 423] width 16 height 16
click at [393, 295] on button "Missing Button ( 1 )" at bounding box center [423, 304] width 109 height 19
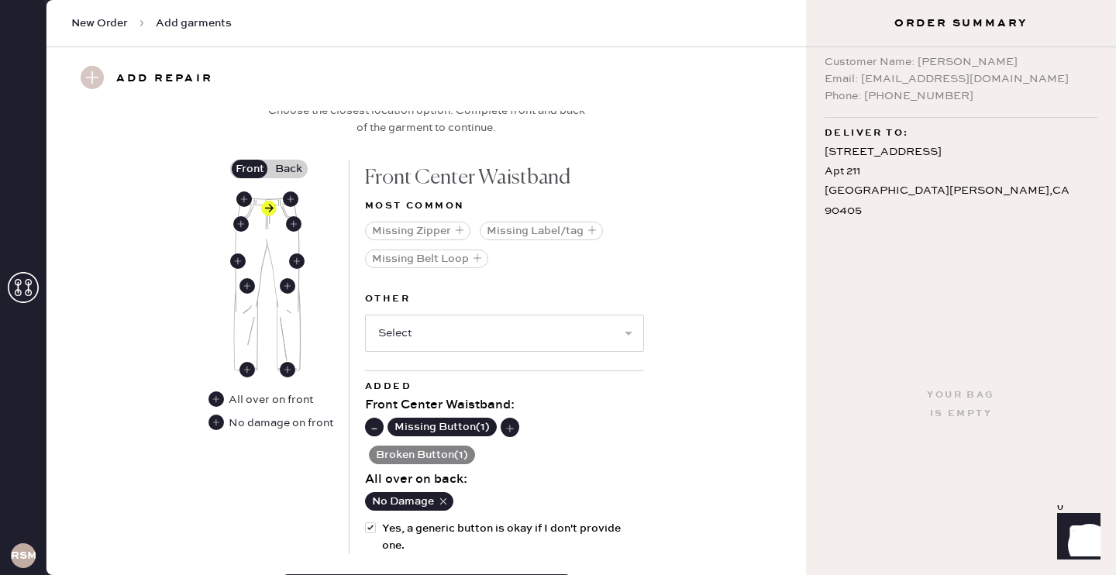
click at [419, 446] on button "Broken Button ( 1 )" at bounding box center [422, 455] width 106 height 19
click at [510, 448] on use at bounding box center [506, 456] width 17 height 17
click at [378, 448] on use at bounding box center [375, 456] width 16 height 16
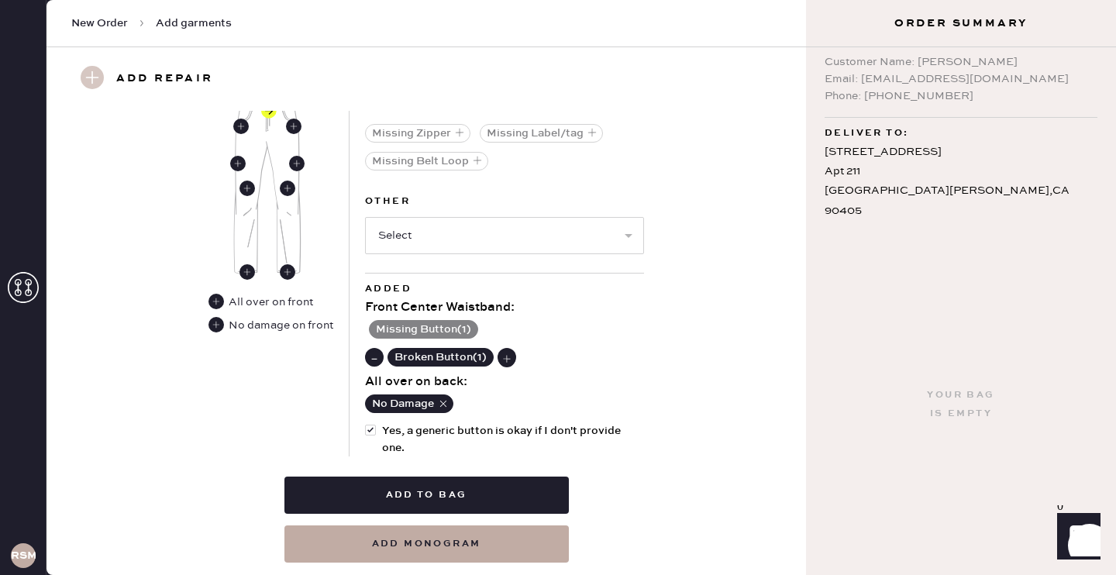
scroll to position [822, 0]
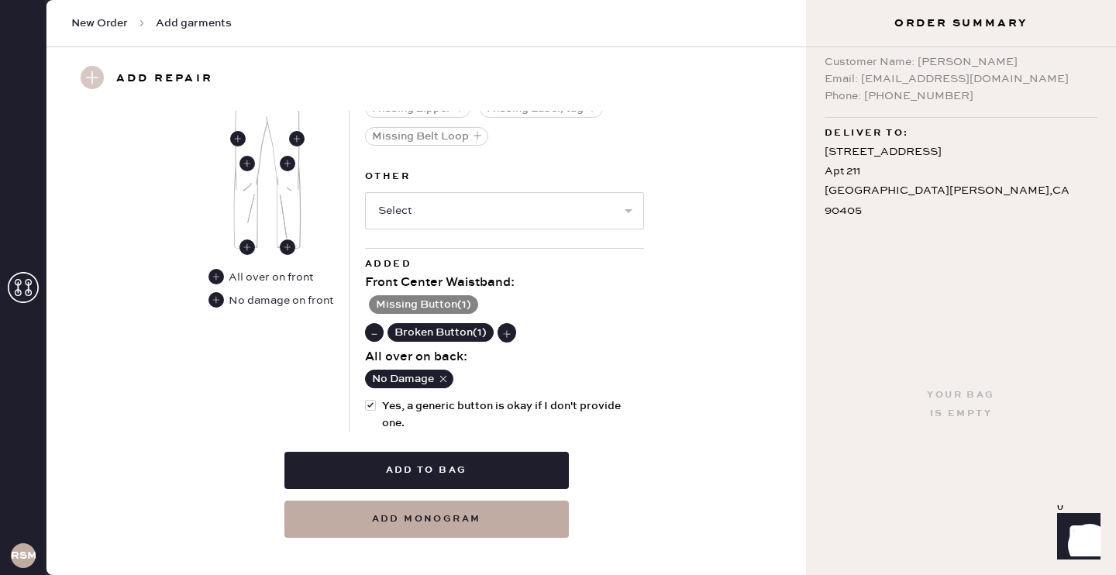
click at [375, 326] on use at bounding box center [375, 334] width 16 height 16
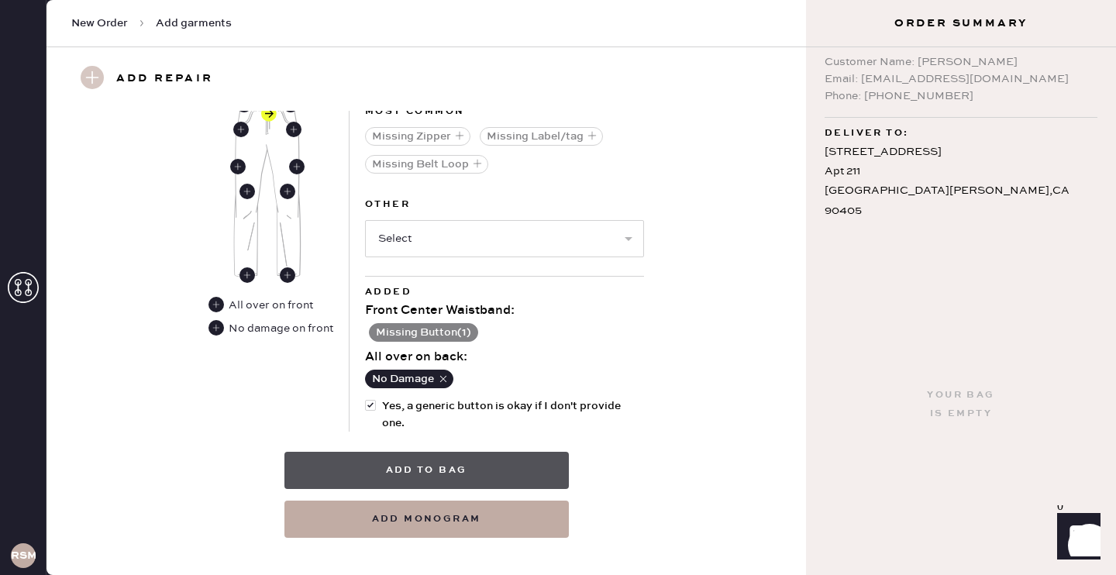
click at [436, 452] on button "Add to bag" at bounding box center [426, 470] width 284 height 37
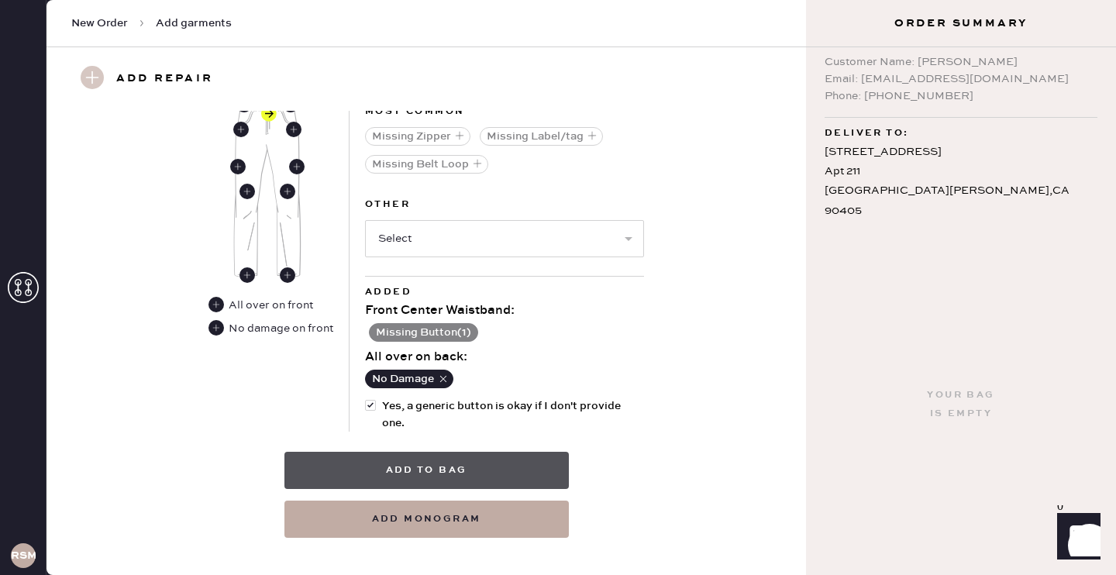
click at [436, 452] on button "Add to bag" at bounding box center [426, 470] width 284 height 37
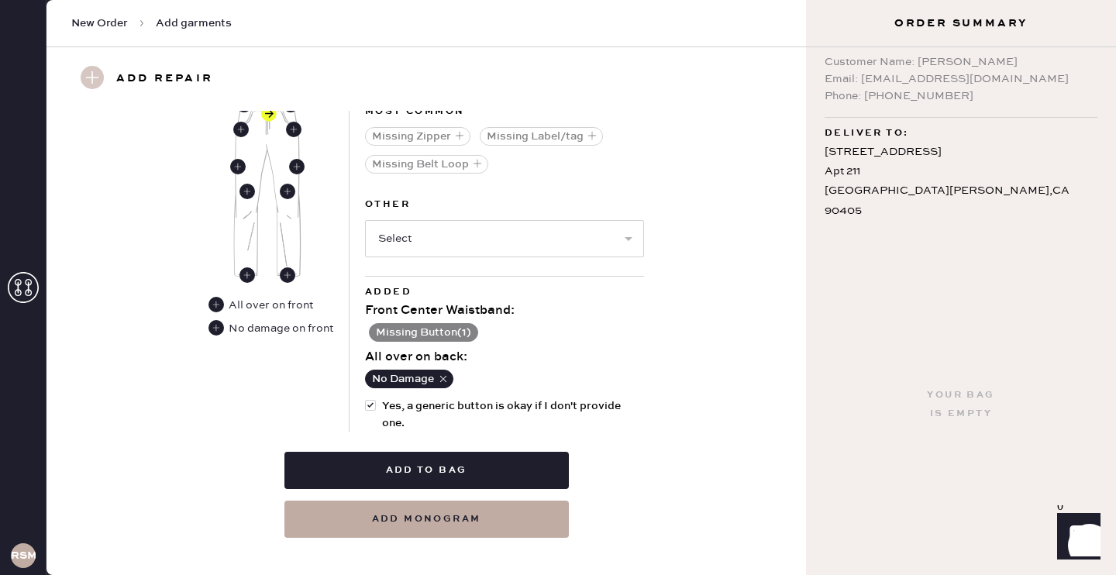
click at [715, 305] on div "Add damages for repair Choose the closest location option. Complete front and b…" at bounding box center [426, 254] width 704 height 567
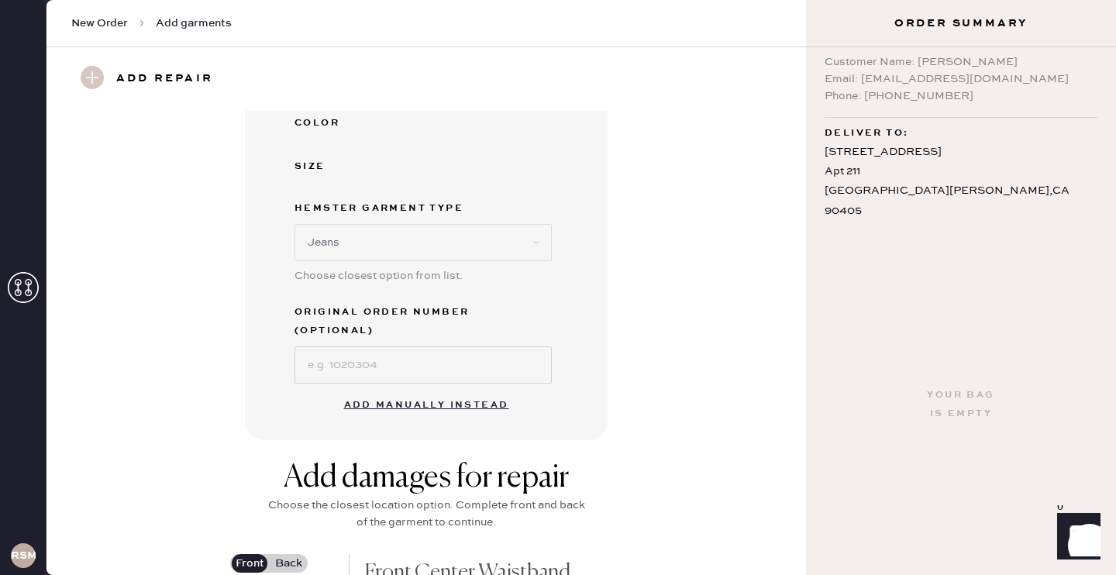
scroll to position [368, 0]
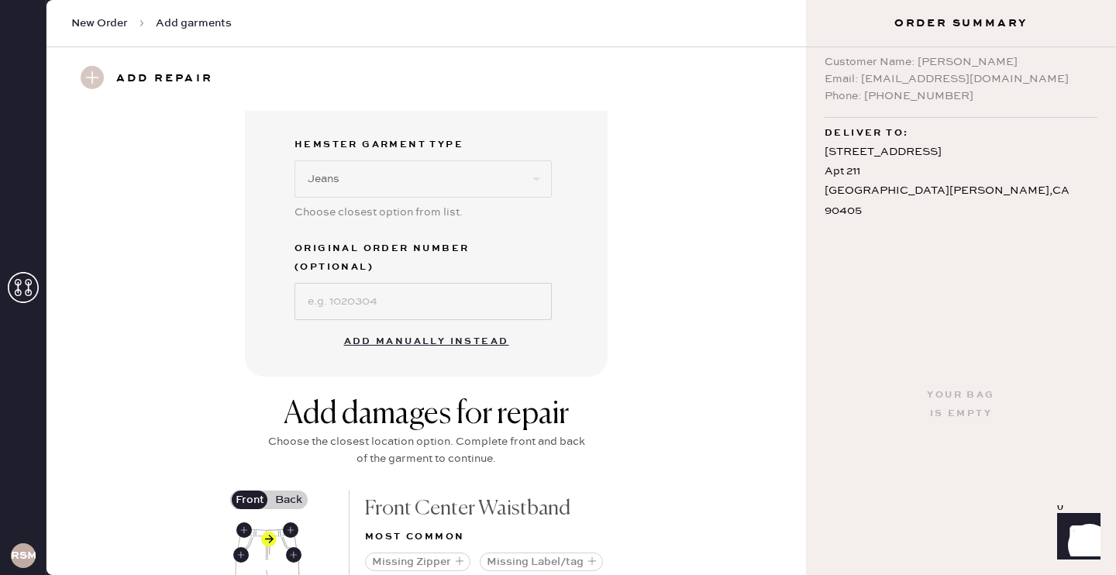
click at [454, 326] on button "Add manually instead" at bounding box center [427, 341] width 184 height 31
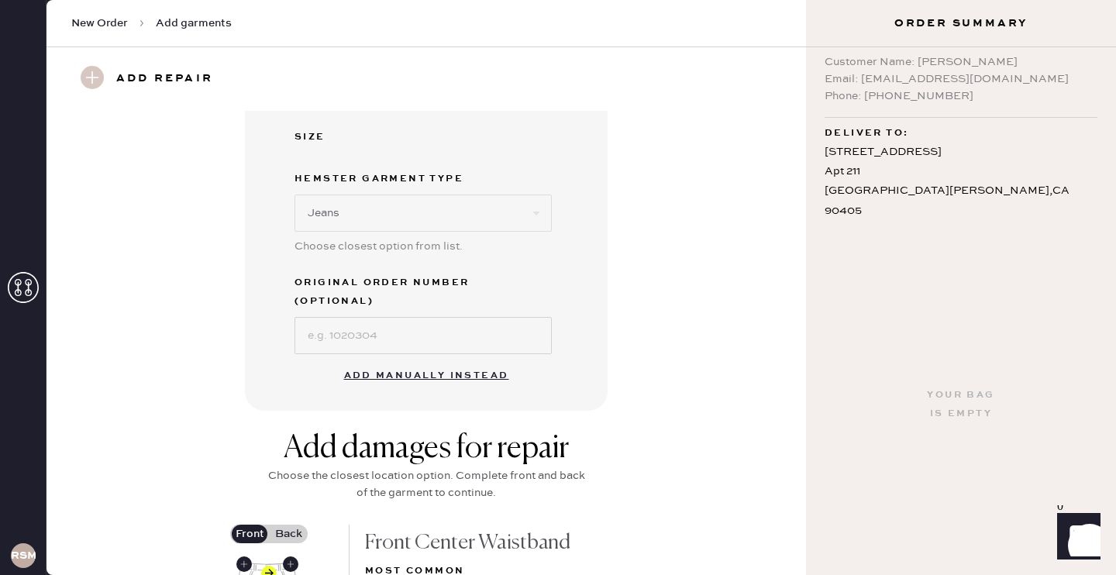
select select "2"
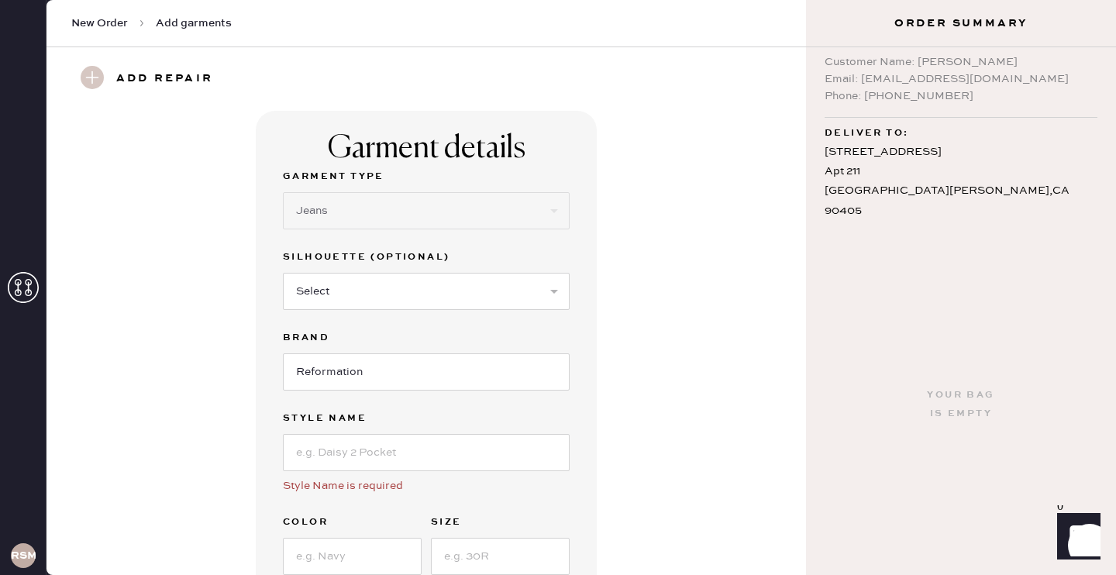
scroll to position [2, 0]
click at [410, 446] on input at bounding box center [426, 451] width 287 height 37
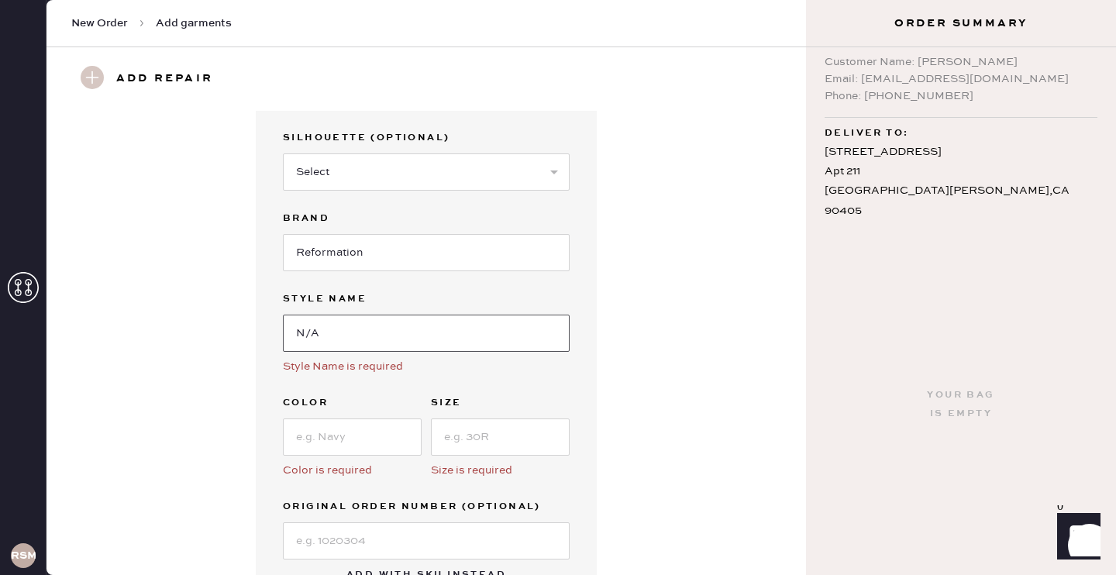
scroll to position [125, 0]
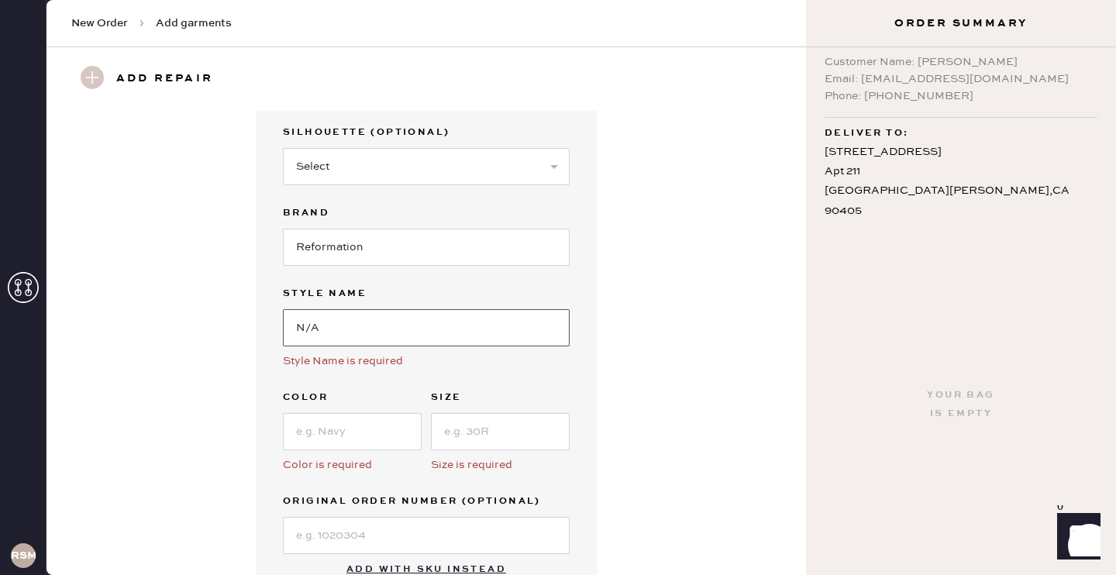
type input "N/A"
click at [364, 444] on input at bounding box center [352, 431] width 139 height 37
type input "white"
click at [495, 441] on input at bounding box center [500, 431] width 139 height 37
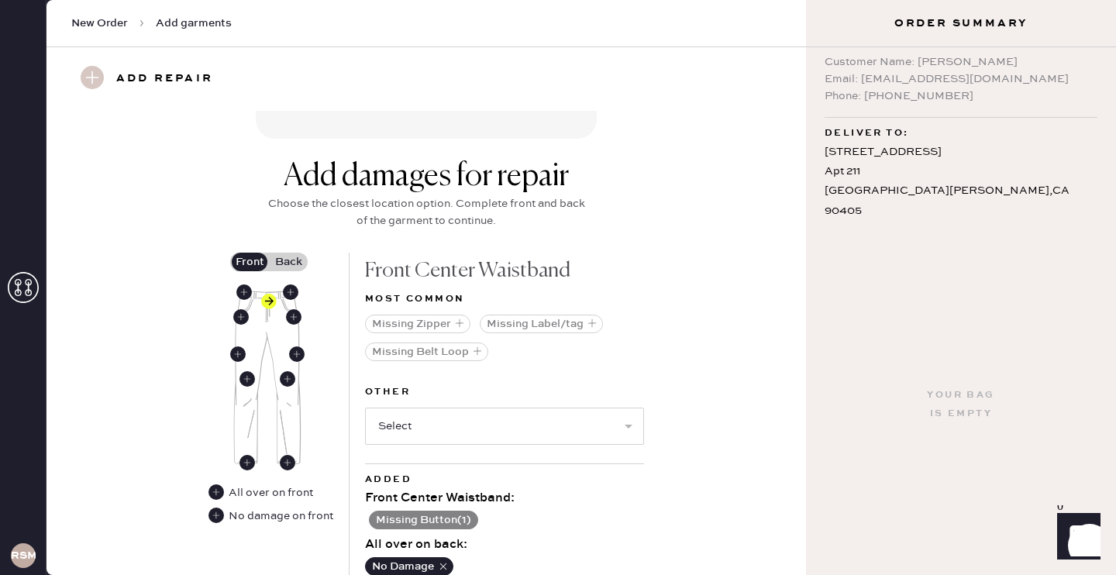
scroll to position [797, 0]
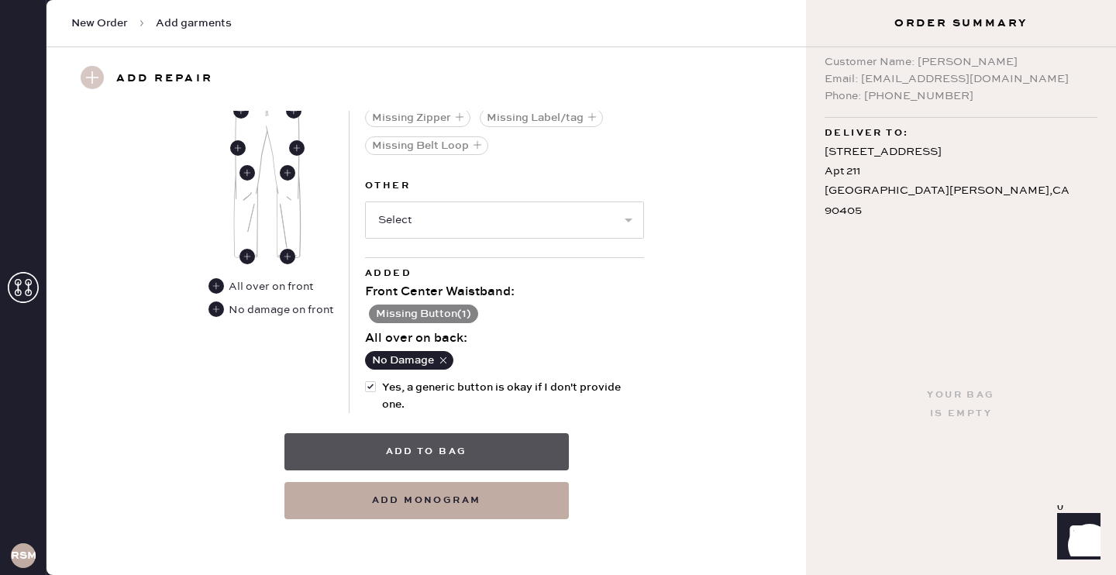
type input "27"
click at [460, 450] on button "Add to bag" at bounding box center [426, 451] width 284 height 37
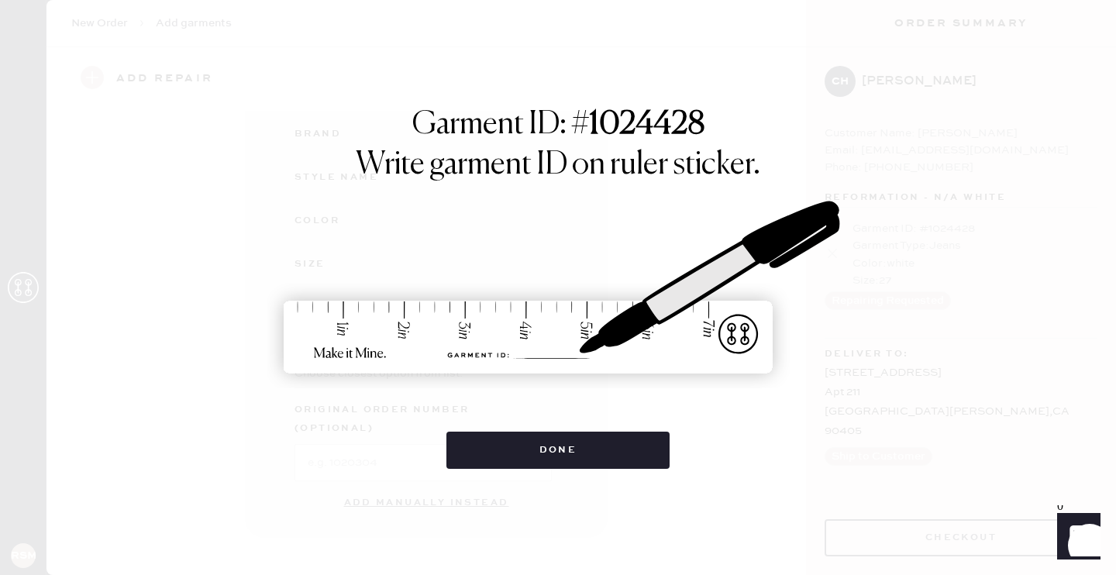
scroll to position [0, 0]
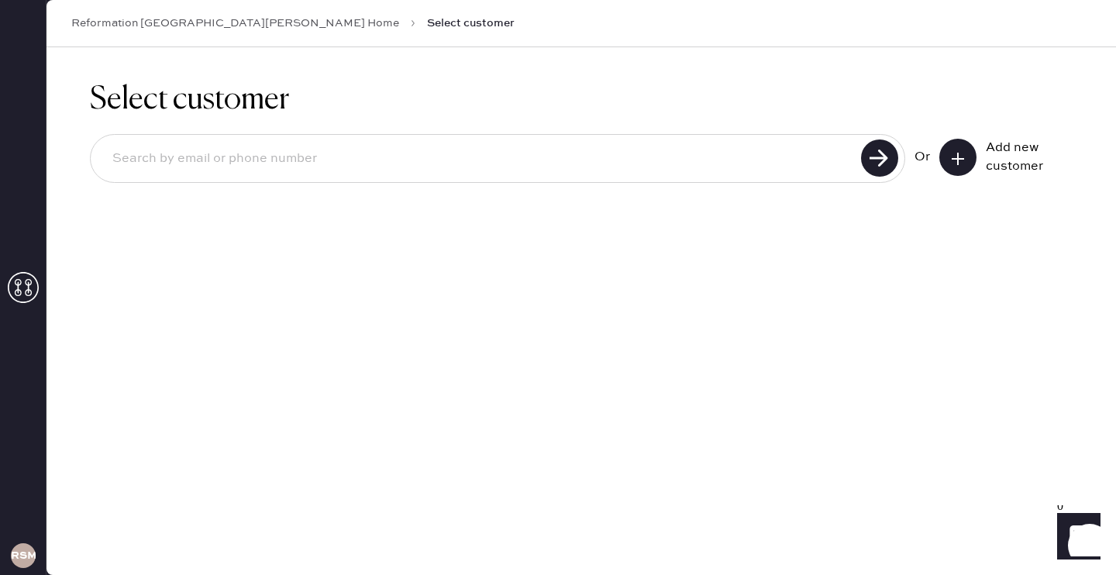
click at [179, 26] on link "Reformation [GEOGRAPHIC_DATA][PERSON_NAME] Home" at bounding box center [235, 24] width 328 height 16
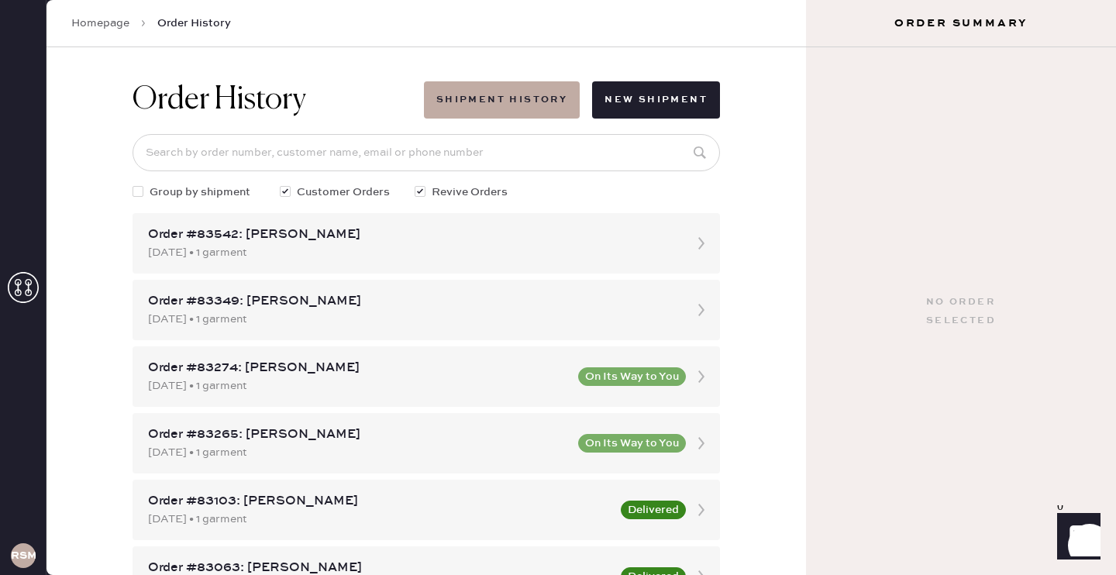
click at [491, 267] on div "Order #83542: [PERSON_NAME] [DATE] • 1 garment" at bounding box center [427, 243] width 588 height 60
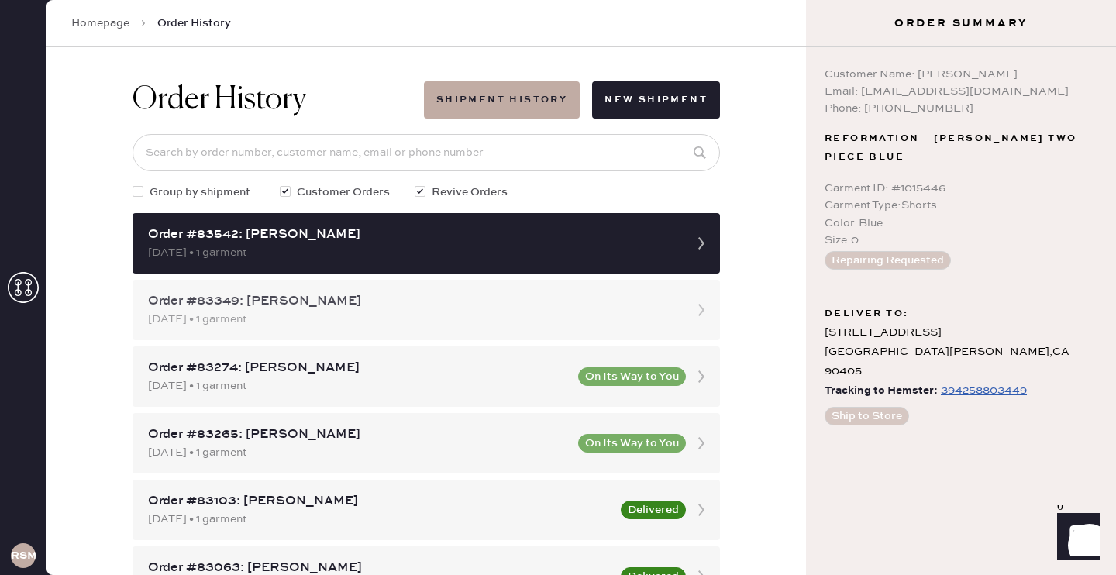
click at [643, 321] on div "[DATE] • 1 garment" at bounding box center [412, 319] width 529 height 17
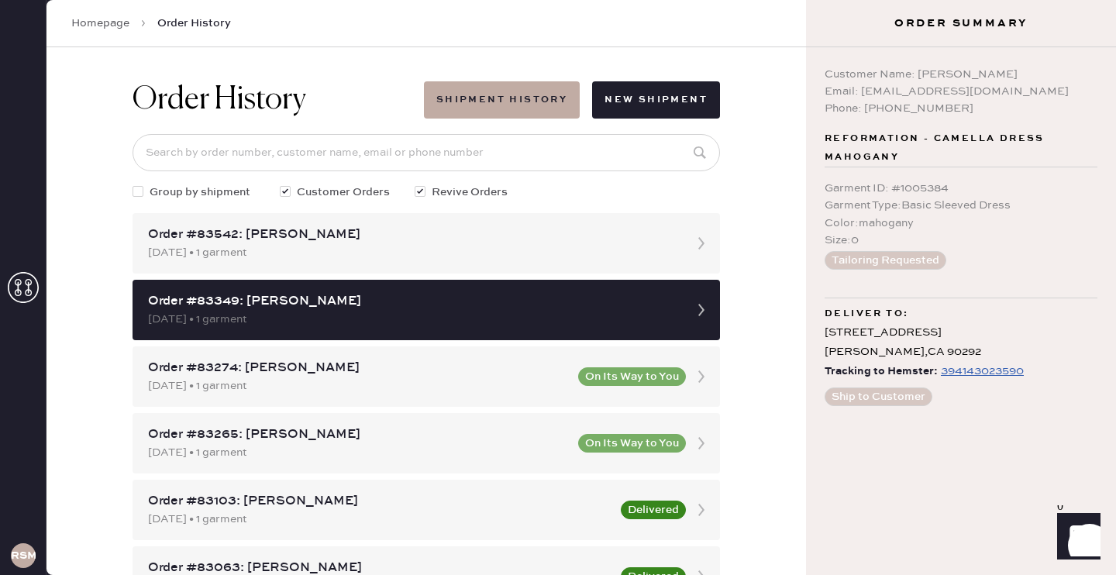
click at [114, 22] on link "Homepage" at bounding box center [100, 24] width 58 height 16
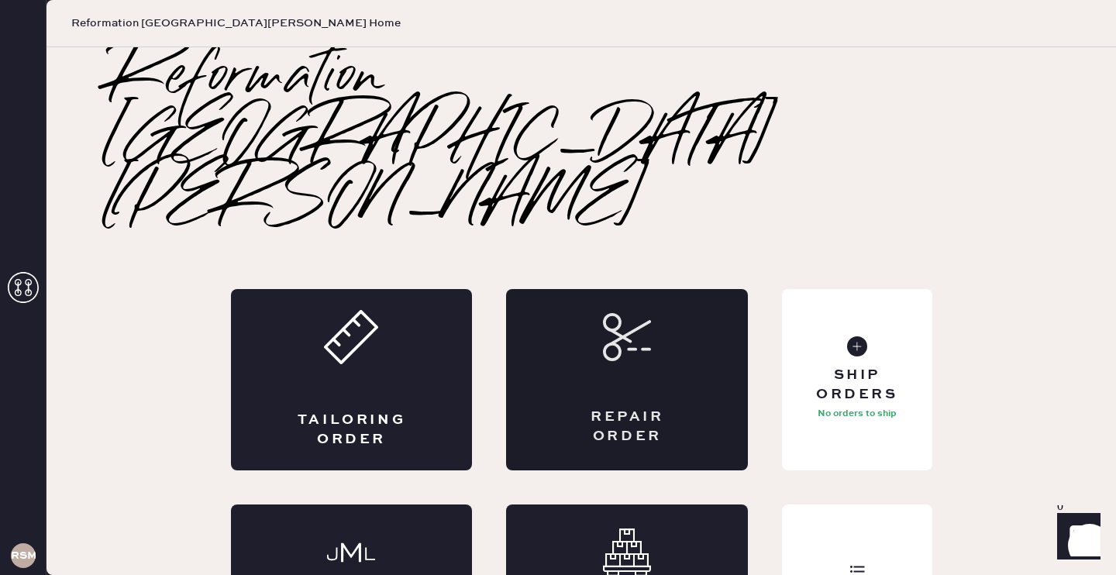
click at [654, 408] on div "Repair Order" at bounding box center [627, 427] width 118 height 39
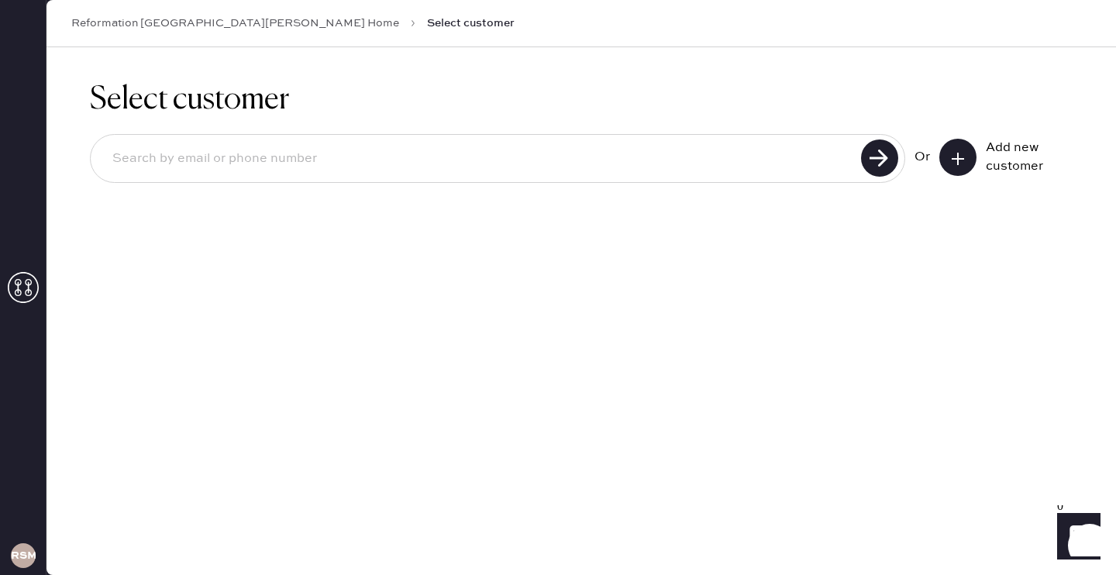
click at [608, 156] on input at bounding box center [478, 159] width 756 height 36
click at [977, 160] on div "Add new customer" at bounding box center [1005, 157] width 133 height 37
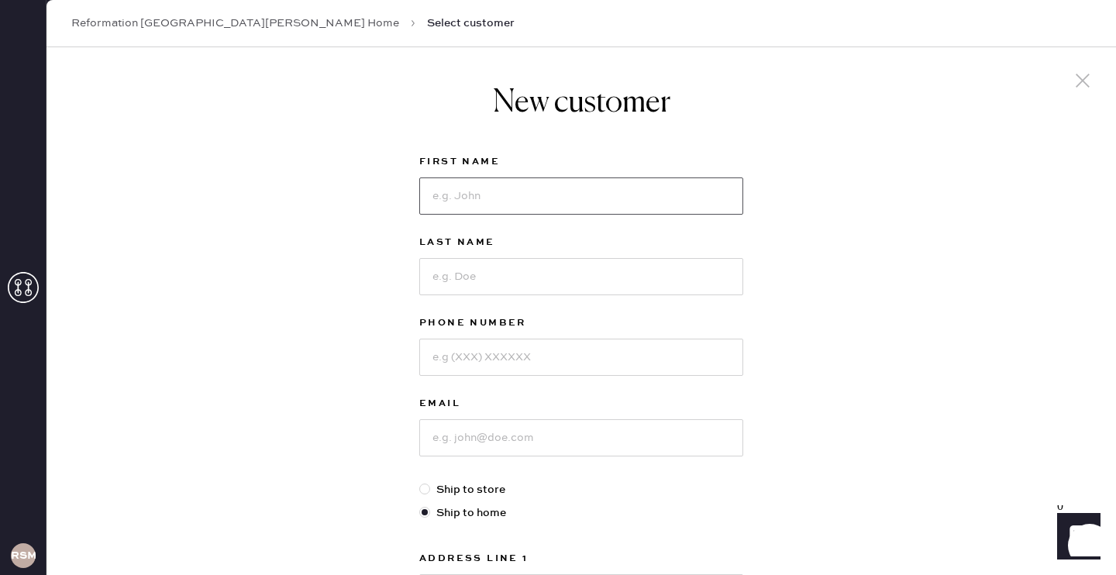
click at [591, 192] on input at bounding box center [581, 195] width 324 height 37
type input "Cailtyn"
click at [477, 293] on input at bounding box center [581, 276] width 324 height 37
type input "[PERSON_NAME]"
click at [463, 197] on input "Cailtyn" at bounding box center [581, 195] width 324 height 37
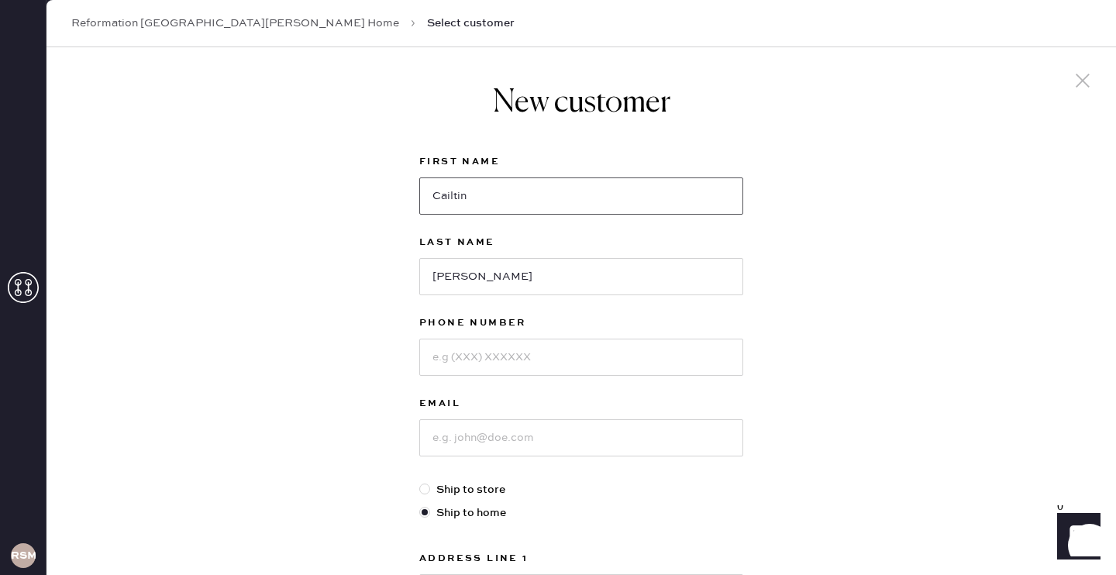
type input "Cailtin"
click at [456, 357] on input at bounding box center [581, 357] width 324 height 37
type input "2143945866"
click at [459, 448] on input at bounding box center [581, 437] width 324 height 37
type input "[EMAIL_ADDRESS][DOMAIN_NAME]"
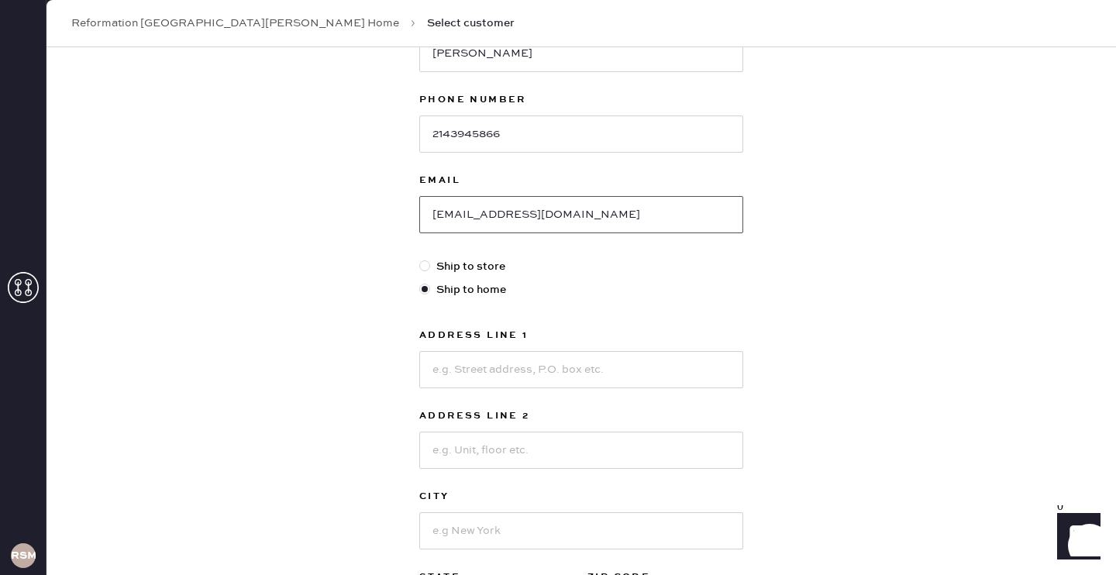
scroll to position [226, 0]
click at [514, 360] on input at bounding box center [581, 367] width 324 height 37
type input "[STREET_ADDRESS]"
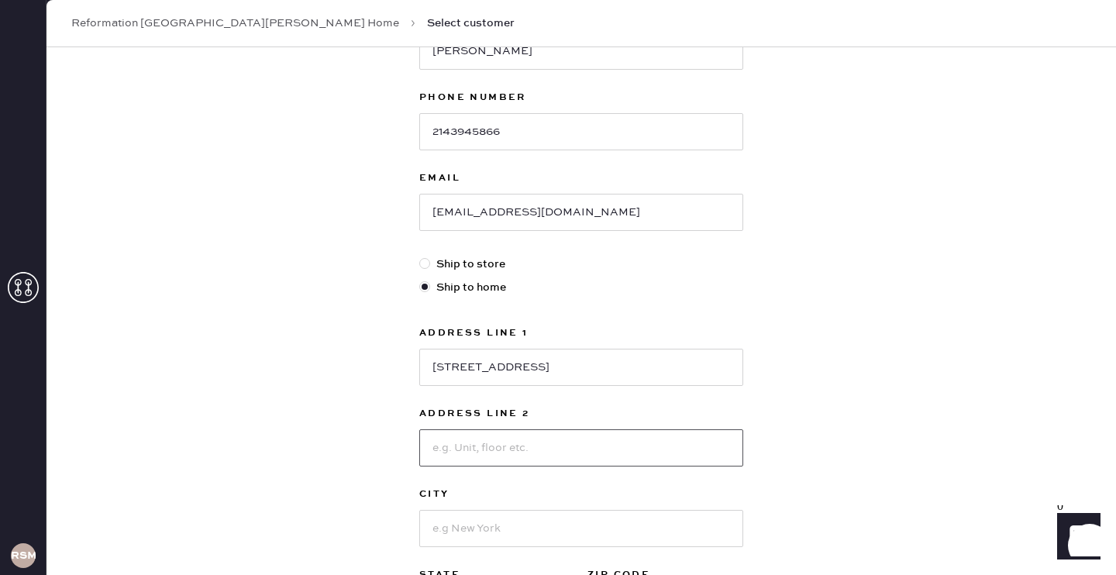
click at [498, 443] on input at bounding box center [581, 447] width 324 height 37
type input "Apt 211"
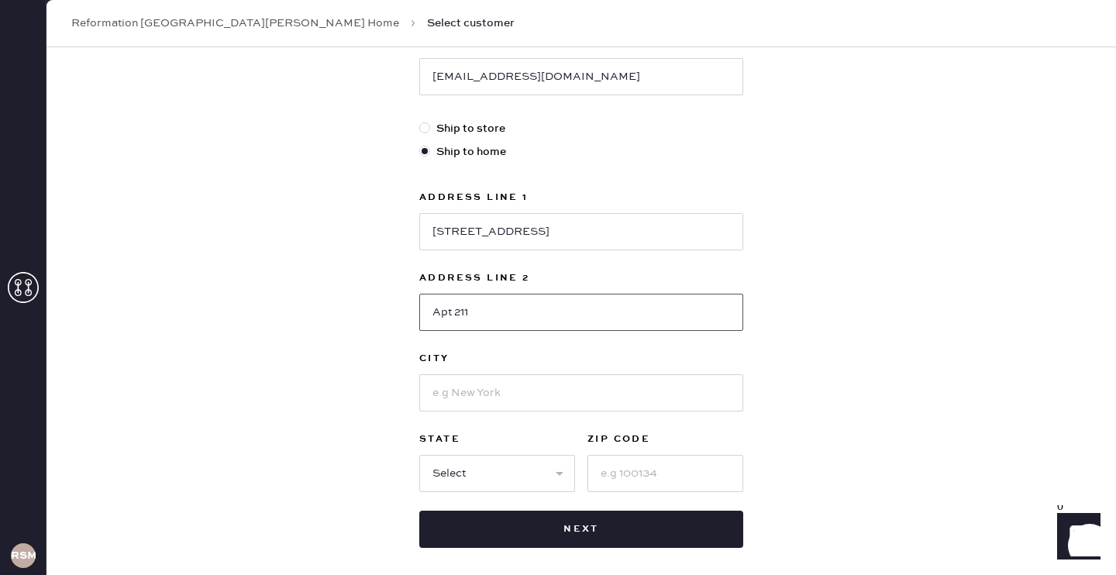
scroll to position [392, 0]
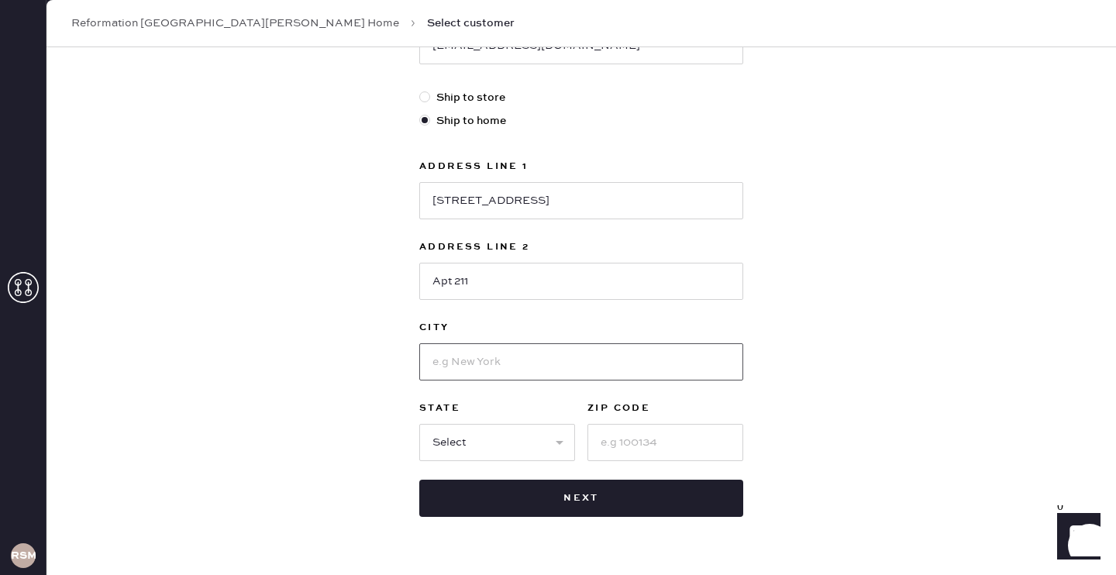
click at [480, 366] on input at bounding box center [581, 361] width 324 height 37
type input "[GEOGRAPHIC_DATA][PERSON_NAME]"
click at [467, 444] on select "Select AK AL AR AZ CA CO CT [GEOGRAPHIC_DATA] DE FL [GEOGRAPHIC_DATA] HI [GEOGR…" at bounding box center [497, 442] width 156 height 37
select select "CA"
click at [636, 433] on input at bounding box center [666, 442] width 156 height 37
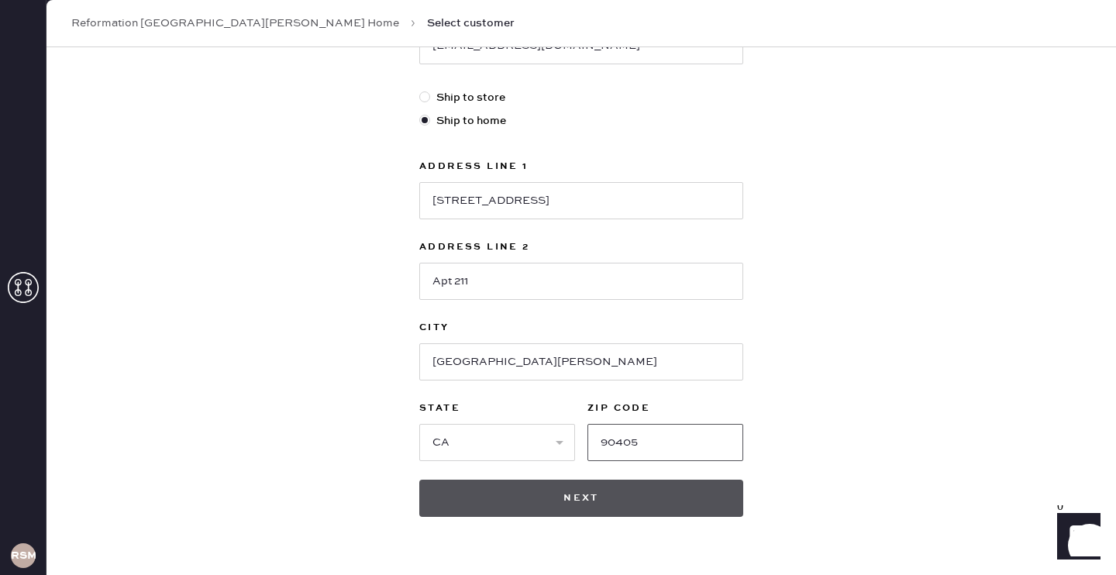
type input "90405"
click at [605, 495] on button "Next" at bounding box center [581, 498] width 324 height 37
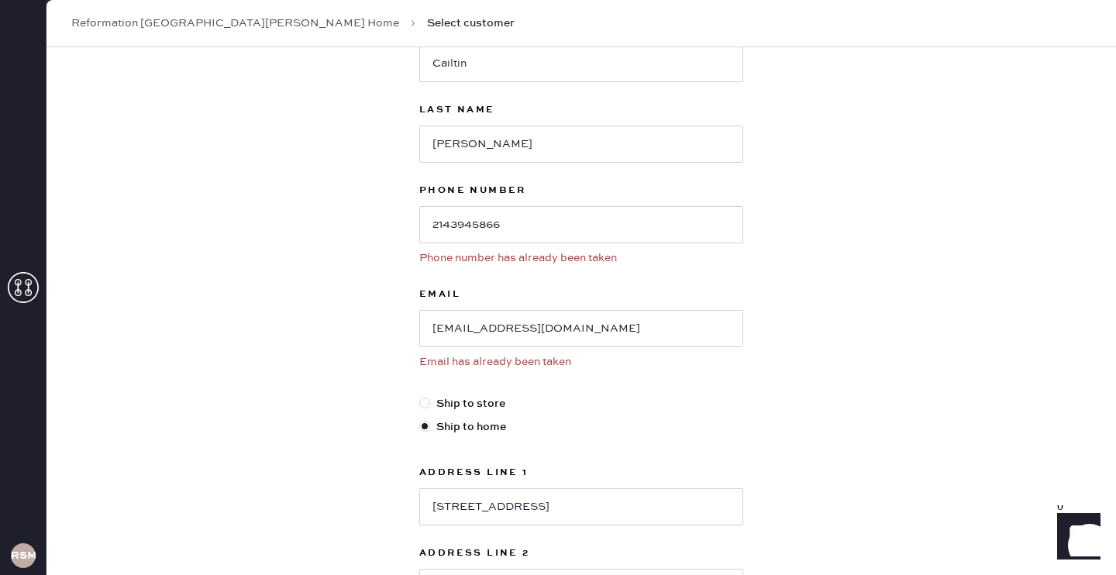
scroll to position [0, 0]
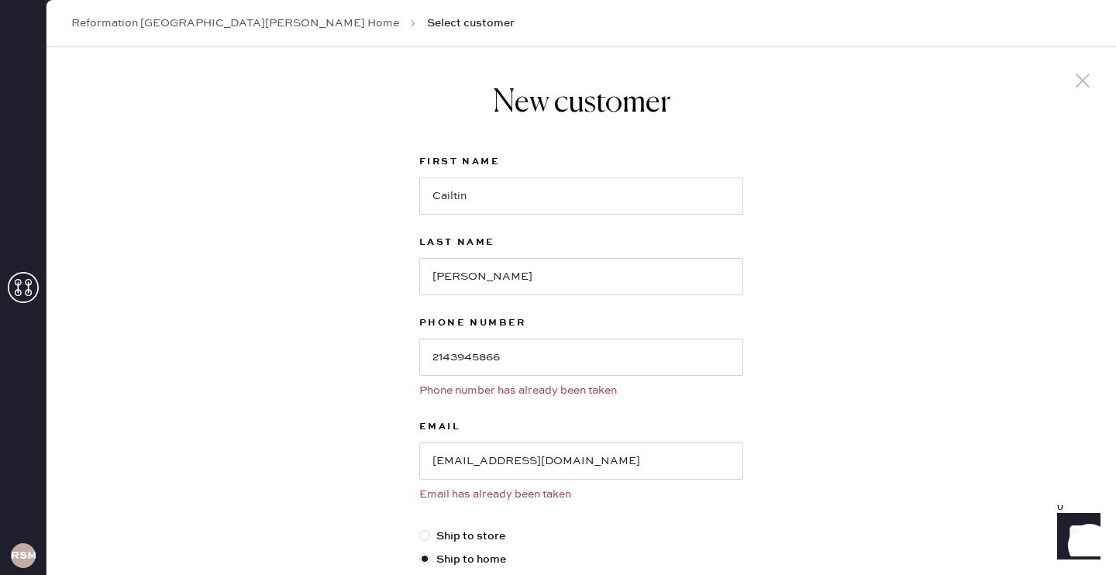
click at [1074, 82] on icon at bounding box center [1082, 80] width 23 height 23
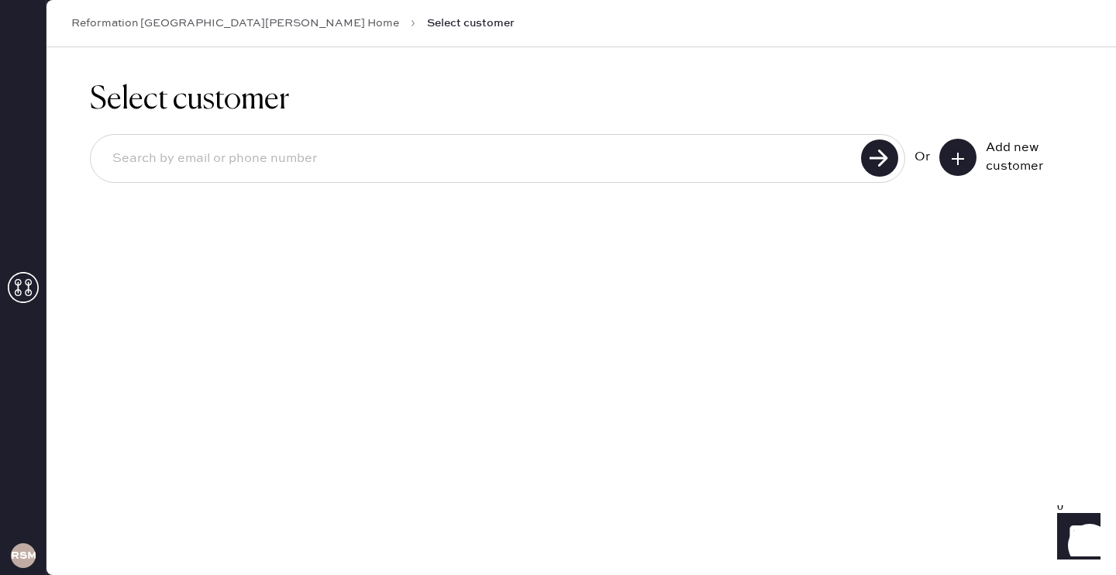
click at [457, 157] on input at bounding box center [478, 159] width 756 height 36
type input "[EMAIL_ADDRESS][DOMAIN_NAME]"
click at [874, 161] on use at bounding box center [879, 158] width 37 height 37
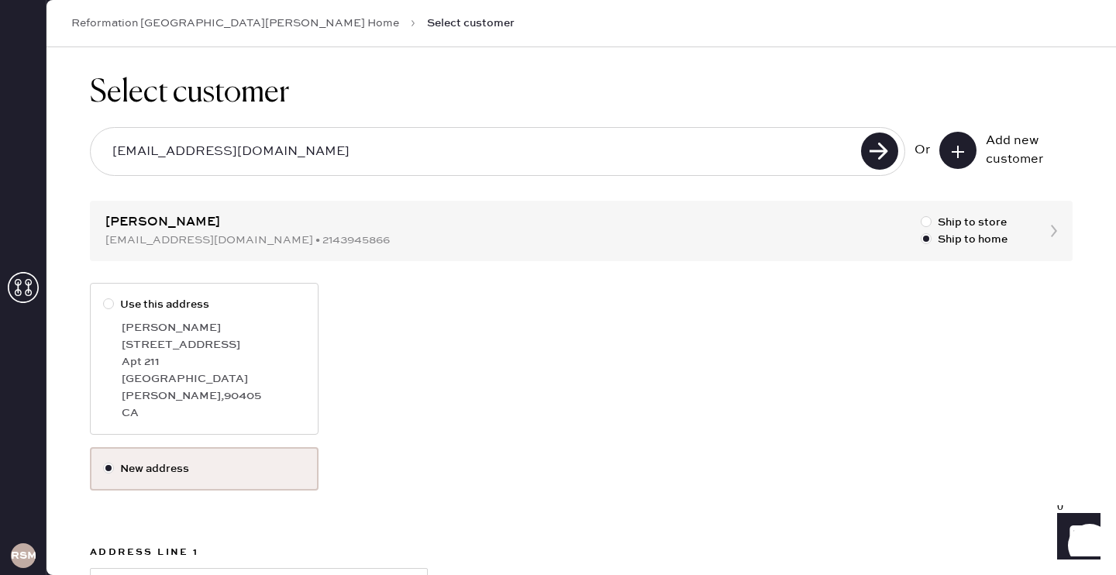
click at [246, 333] on div "[PERSON_NAME]" at bounding box center [214, 327] width 184 height 17
click at [104, 297] on input "Use this address" at bounding box center [103, 296] width 1 height 1
radio input "true"
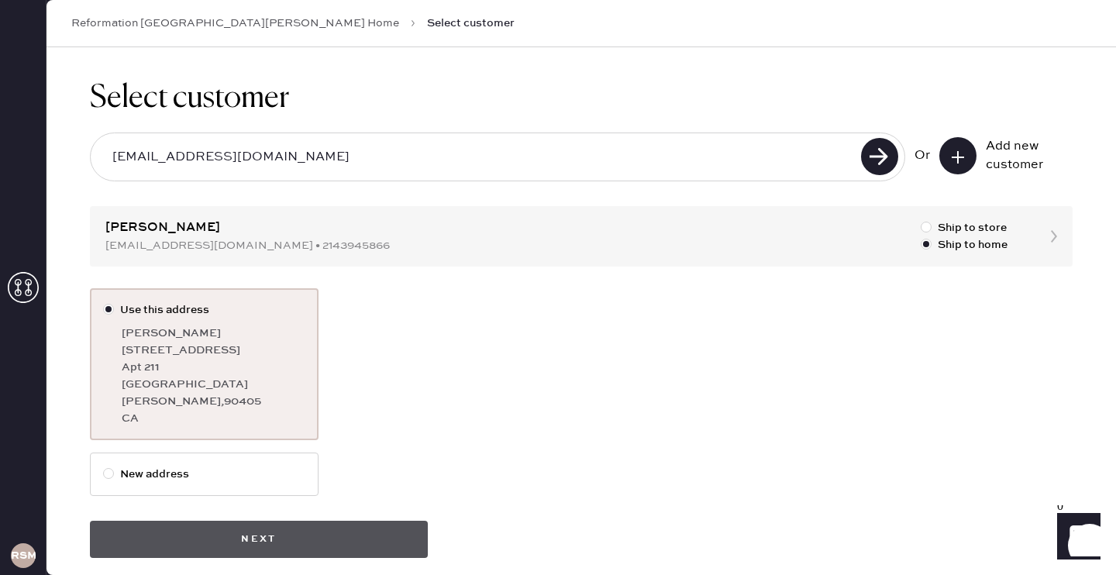
click at [281, 524] on button "Next" at bounding box center [259, 539] width 338 height 37
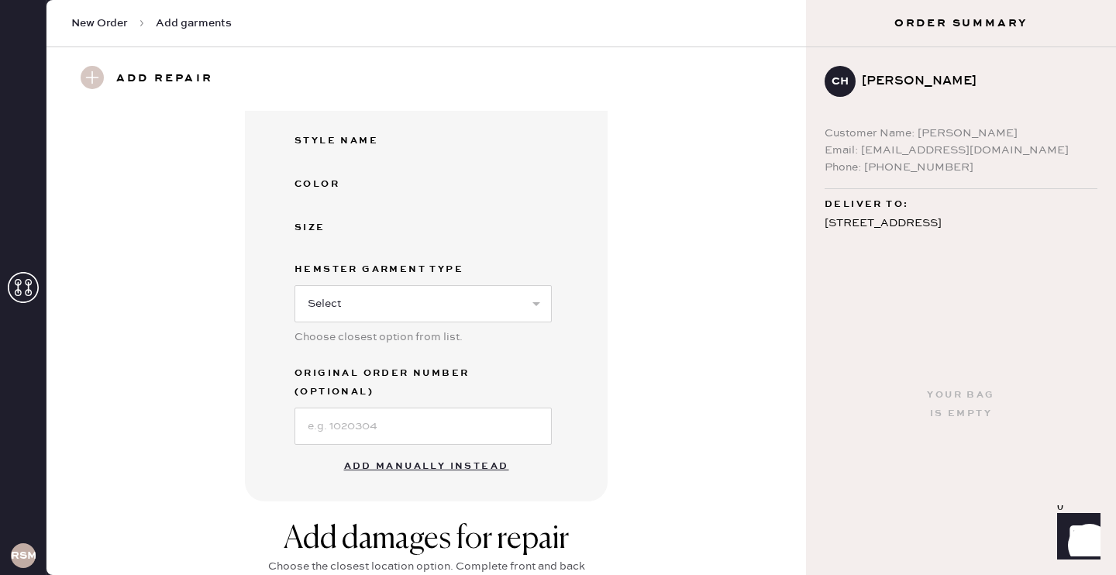
scroll to position [253, 0]
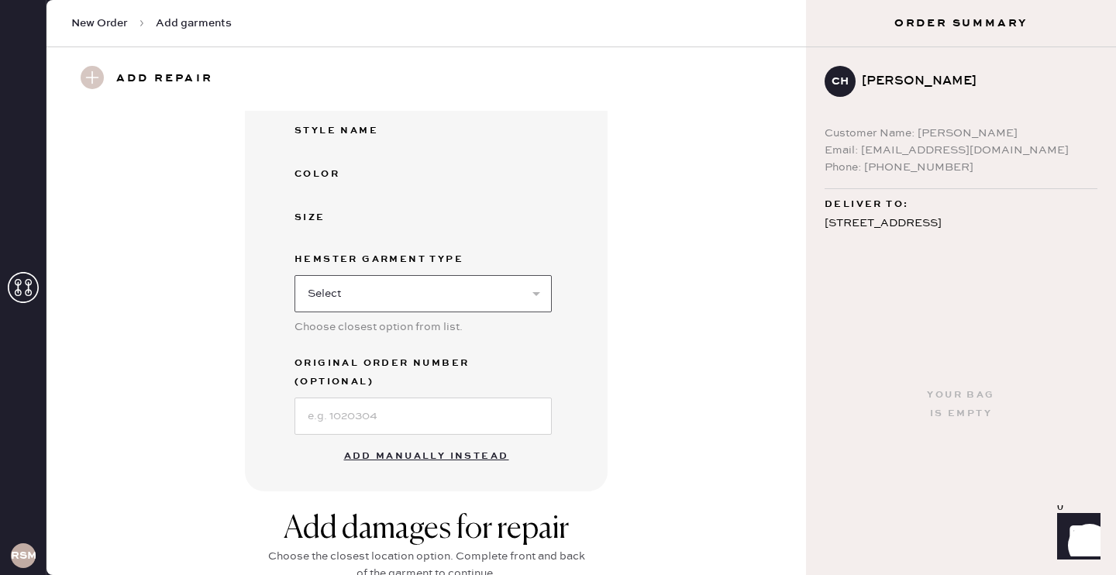
click at [371, 305] on select "Select Basic Skirt Jeans Leggings Pants Shorts Basic Sleeved Dress Basic Sleeve…" at bounding box center [423, 293] width 257 height 37
select select "2"
click at [409, 441] on button "Add manually instead" at bounding box center [427, 456] width 184 height 31
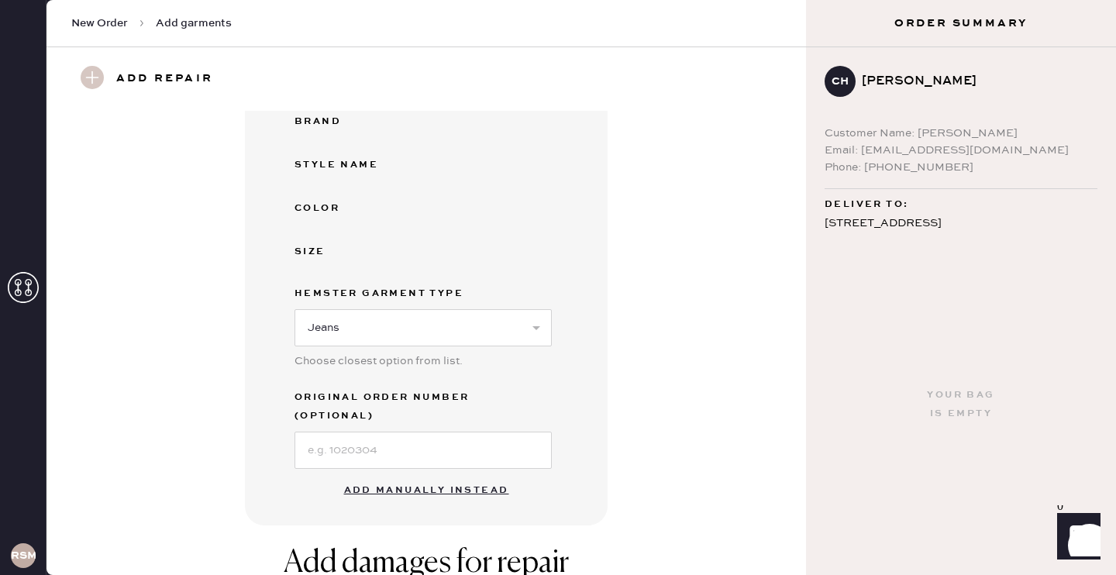
select select "2"
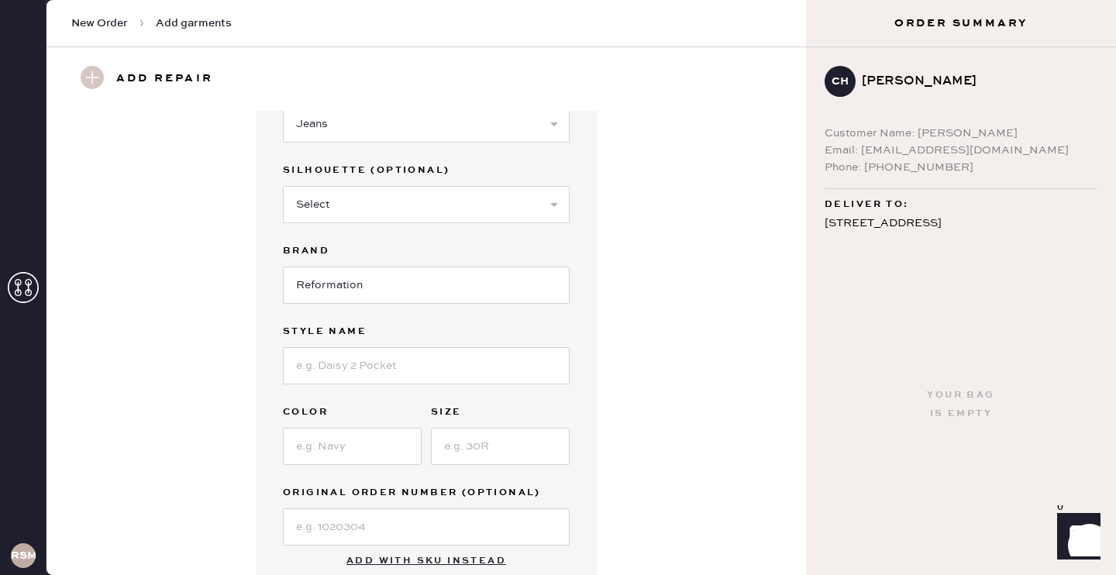
scroll to position [144, 0]
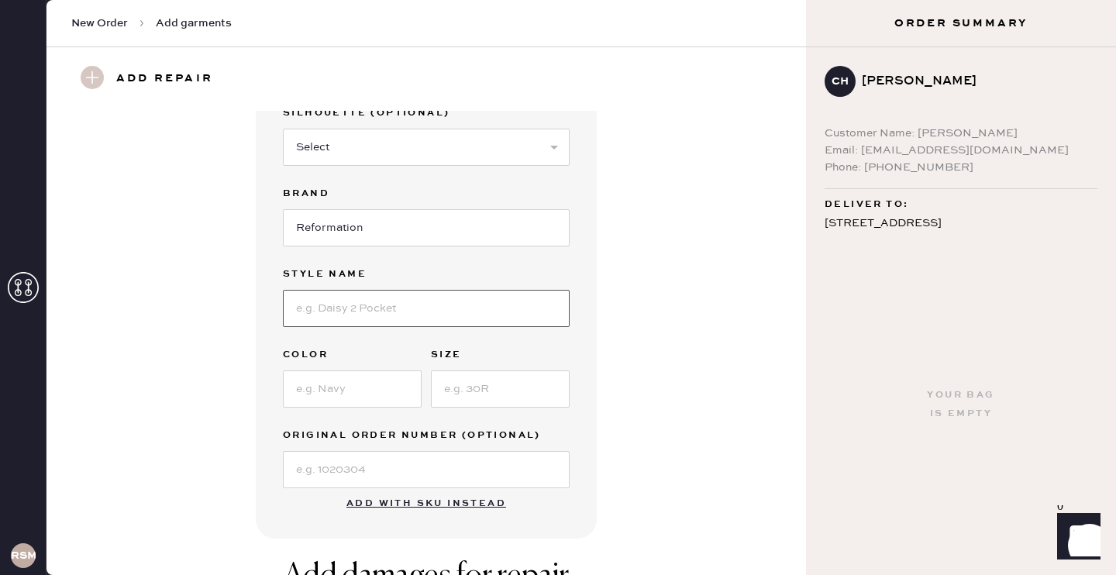
click at [401, 307] on input at bounding box center [426, 308] width 287 height 37
type input "N/A"
click at [352, 391] on input at bounding box center [352, 388] width 139 height 37
type input "white"
click at [491, 375] on input at bounding box center [500, 388] width 139 height 37
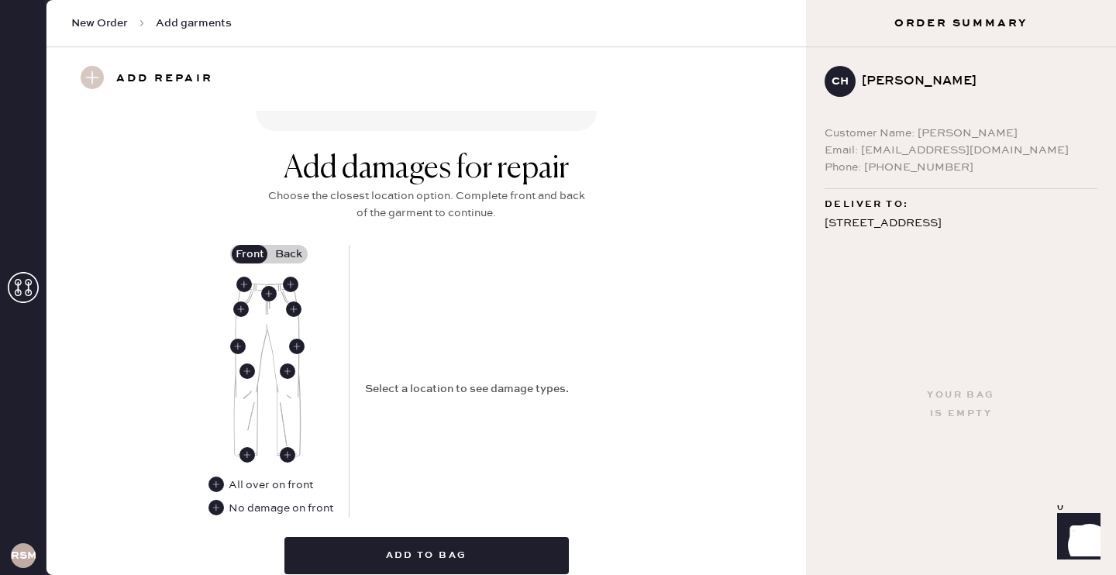
scroll to position [566, 0]
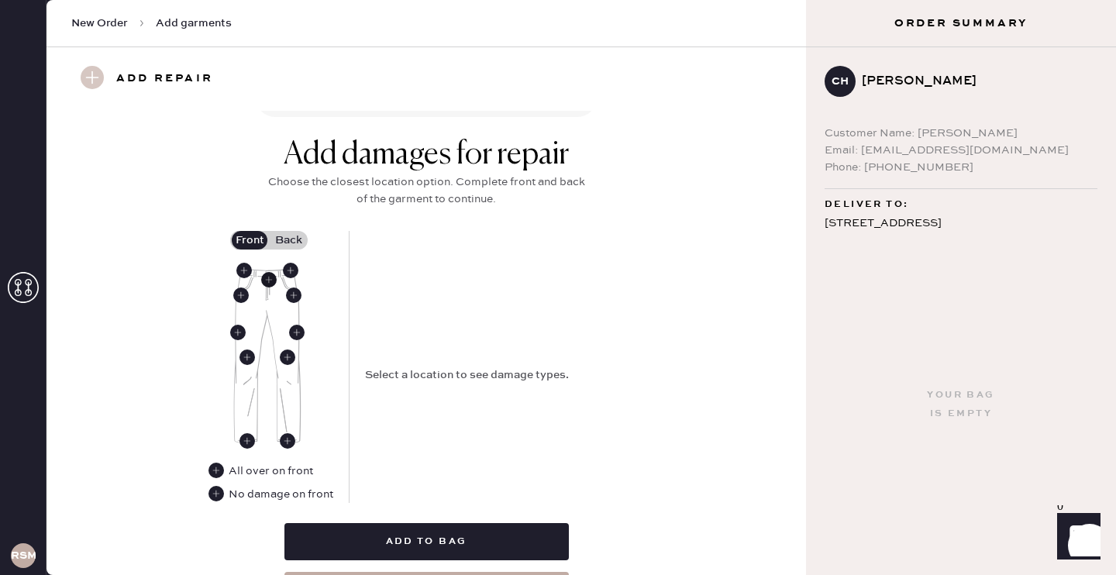
type input "27"
click at [264, 281] on use at bounding box center [269, 280] width 16 height 16
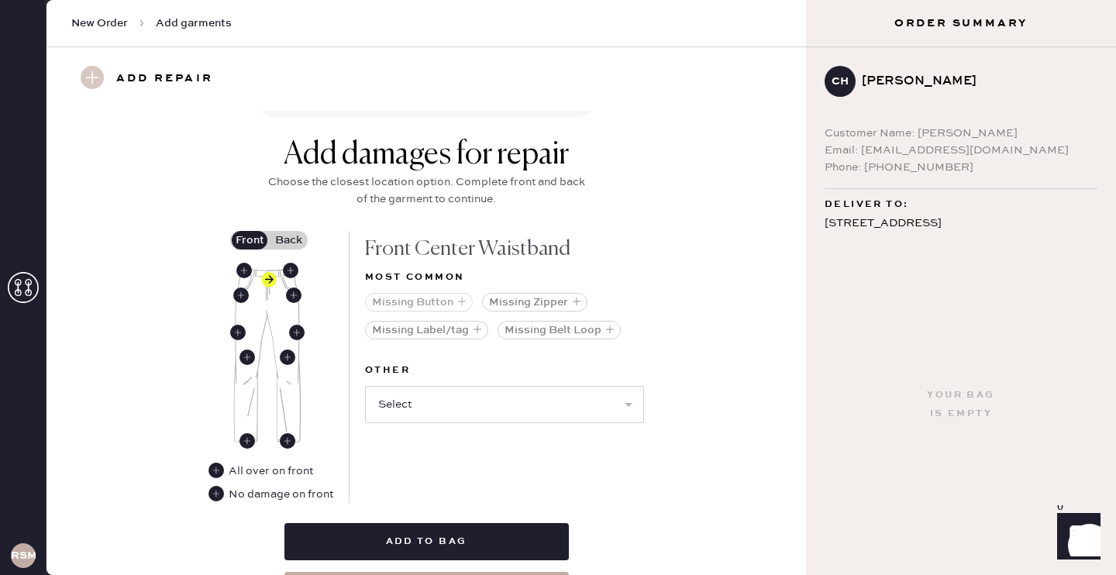
click at [461, 298] on use "button" at bounding box center [462, 302] width 8 height 8
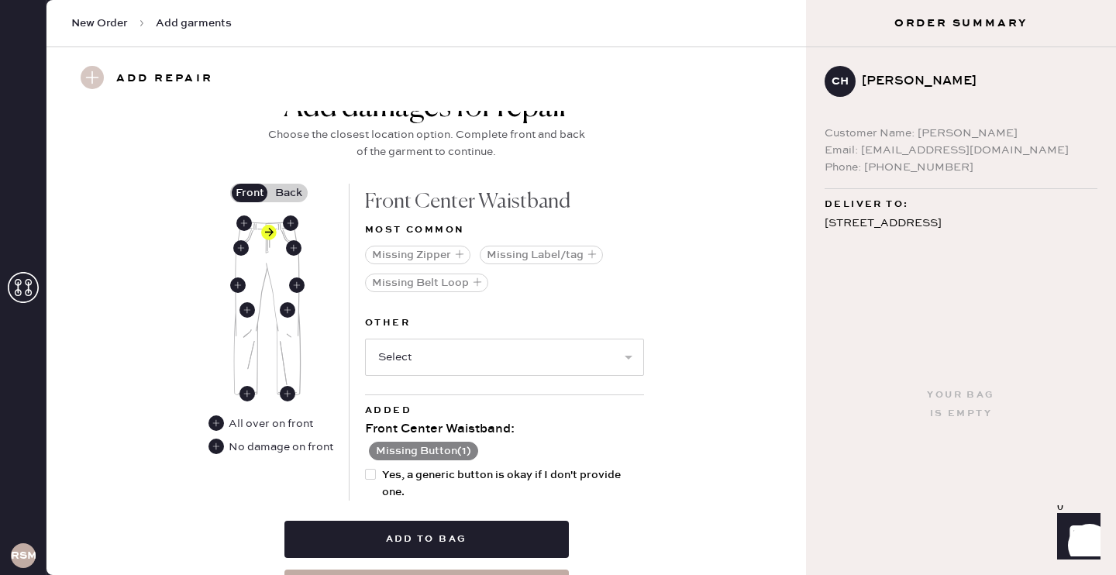
scroll to position [602, 0]
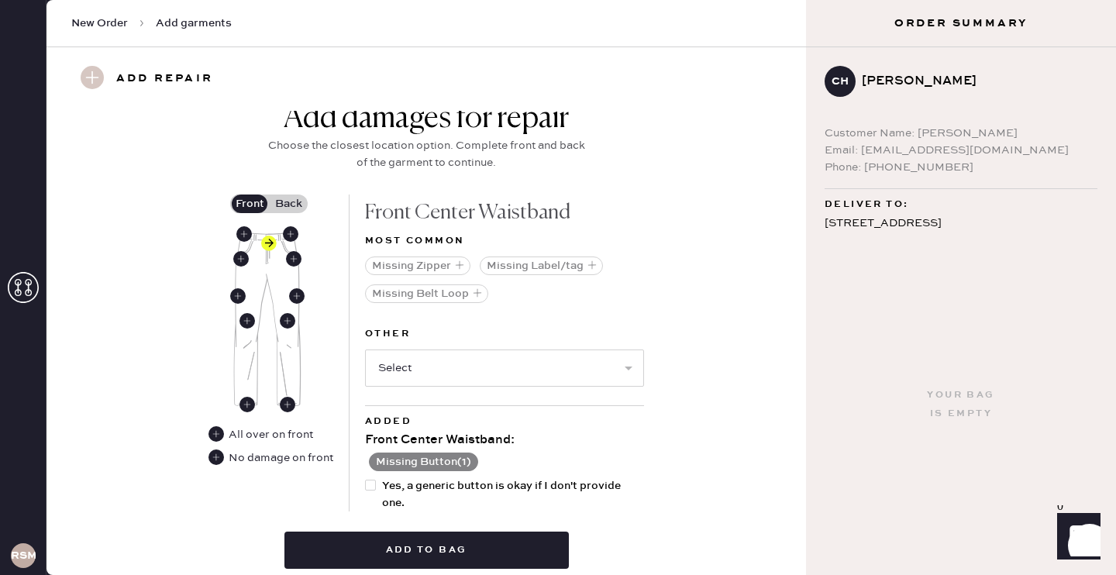
click at [289, 197] on label "Back" at bounding box center [288, 204] width 39 height 19
click at [288, 204] on input "Back" at bounding box center [288, 204] width 0 height 0
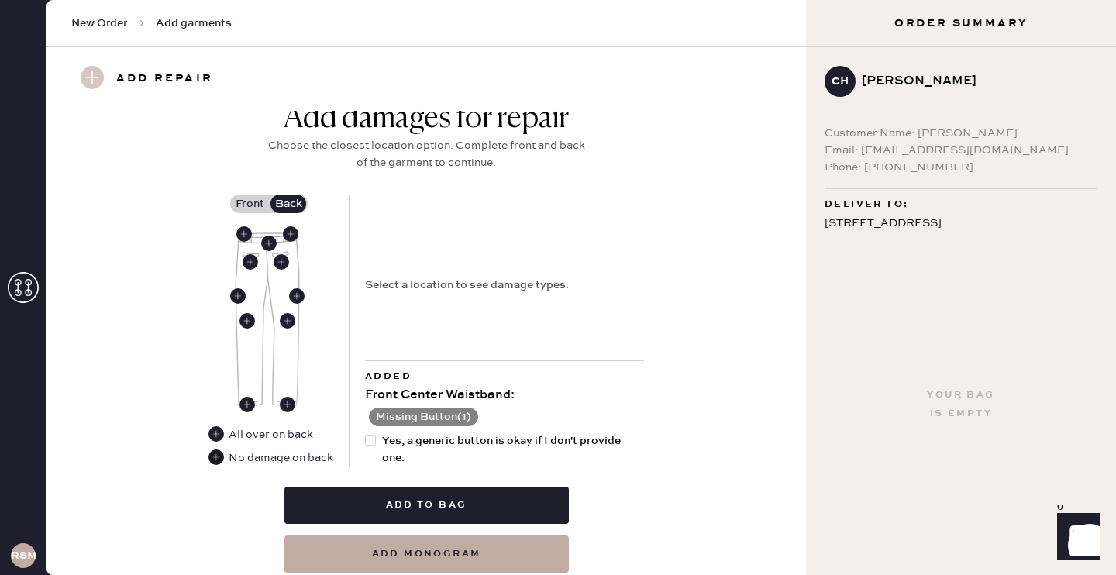
click at [215, 458] on use at bounding box center [217, 458] width 16 height 16
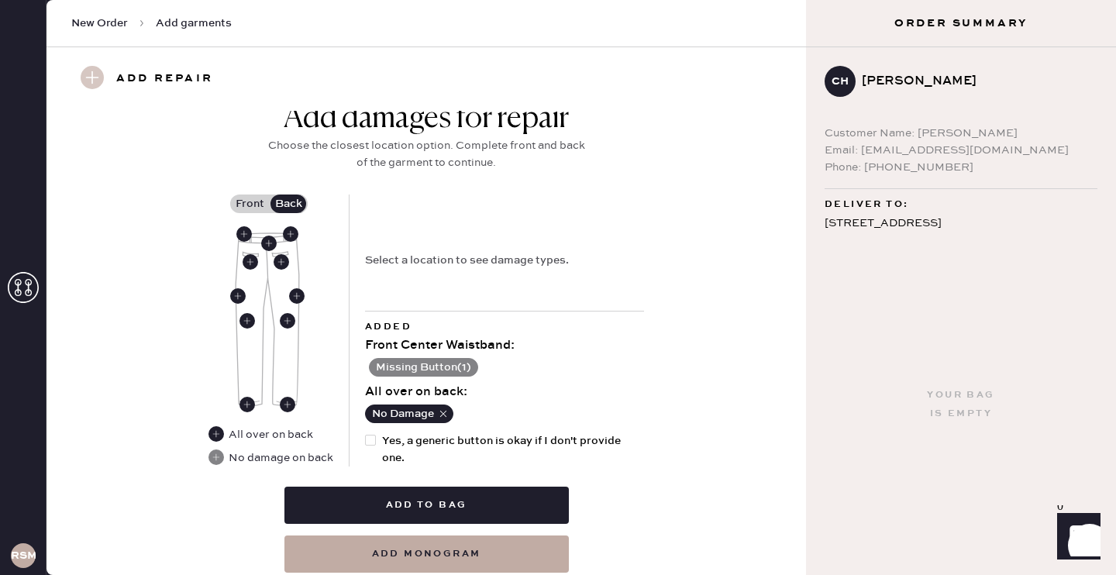
scroll to position [656, 0]
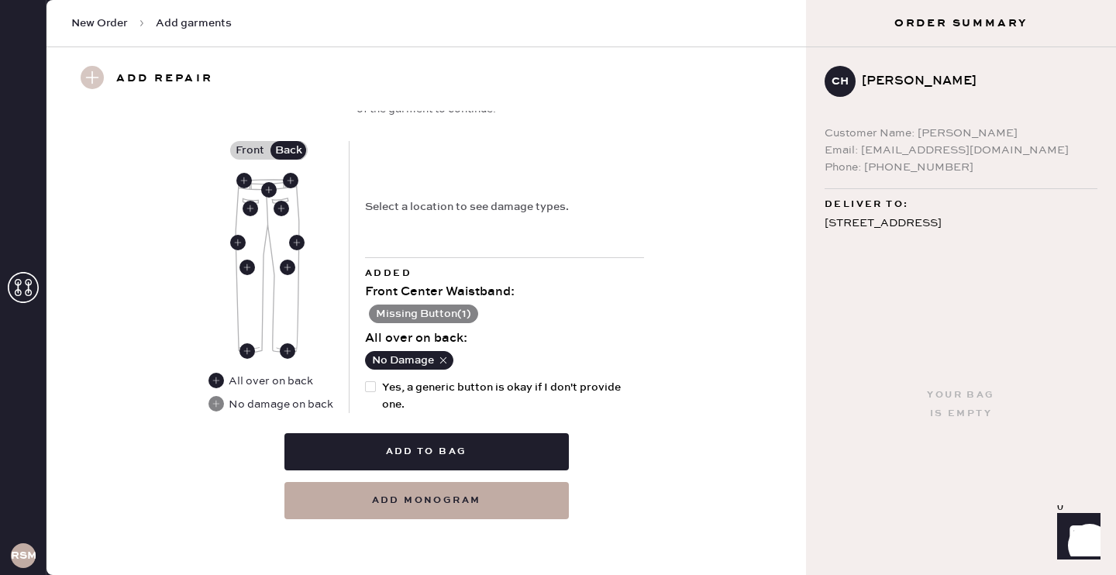
click at [372, 382] on div at bounding box center [370, 386] width 11 height 11
click at [366, 380] on input "Yes, a generic button is okay if I don't provide one." at bounding box center [365, 379] width 1 height 1
checkbox input "true"
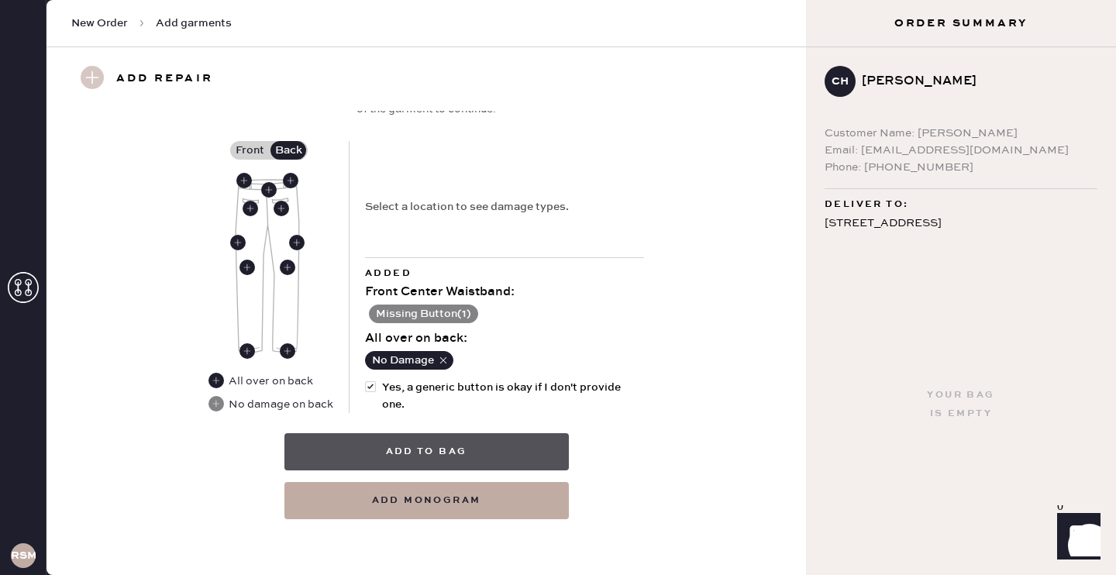
click at [412, 457] on button "Add to bag" at bounding box center [426, 451] width 284 height 37
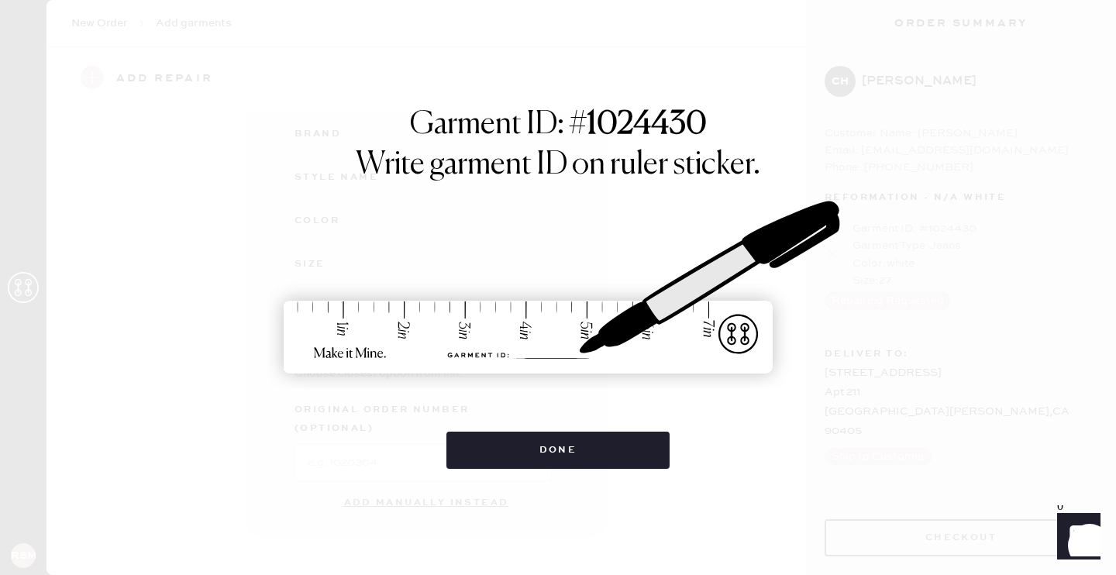
scroll to position [188, 0]
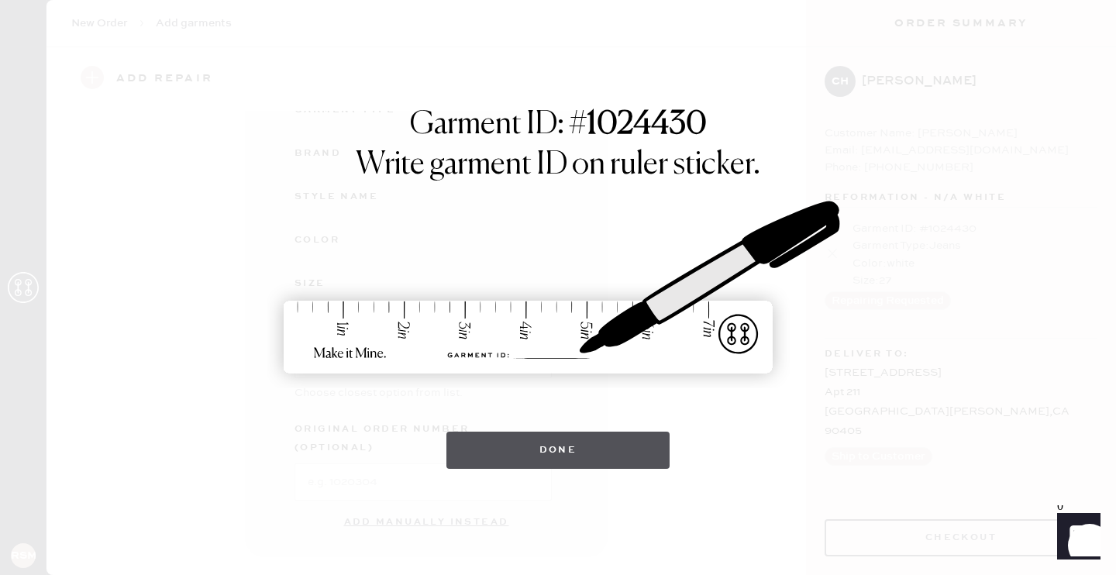
click at [554, 446] on button "Done" at bounding box center [558, 450] width 224 height 37
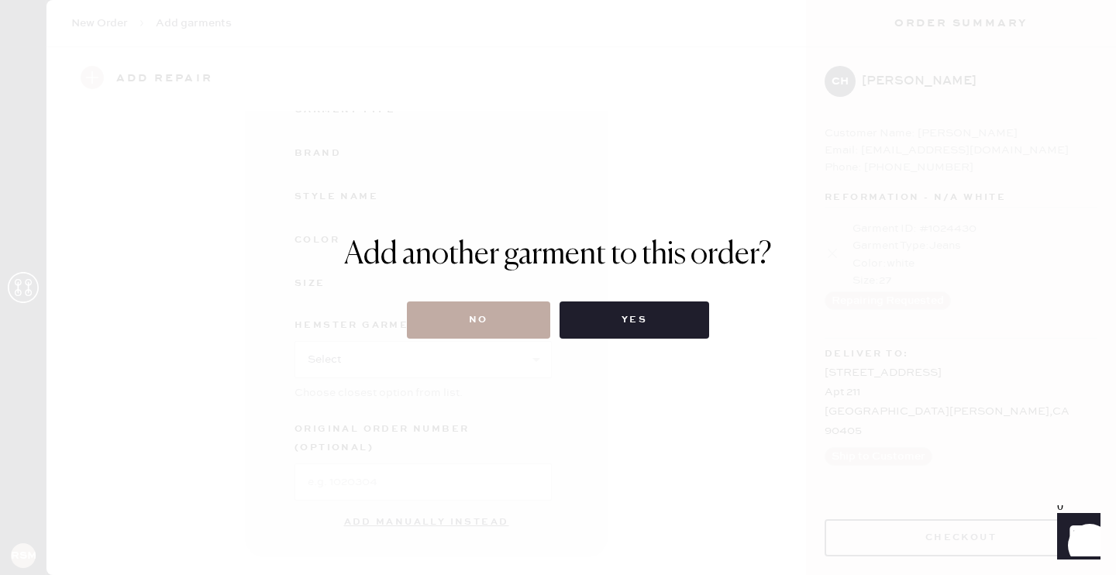
click at [467, 326] on button "No" at bounding box center [478, 320] width 143 height 37
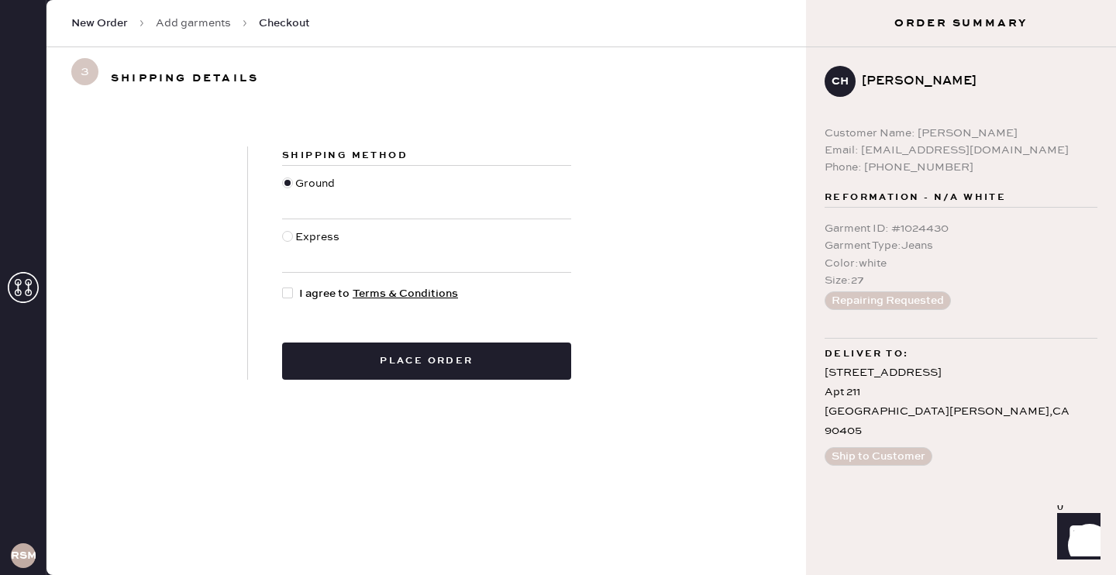
click at [295, 295] on div at bounding box center [290, 293] width 17 height 17
click at [283, 286] on input "I agree to Terms & Conditions" at bounding box center [282, 285] width 1 height 1
checkbox input "true"
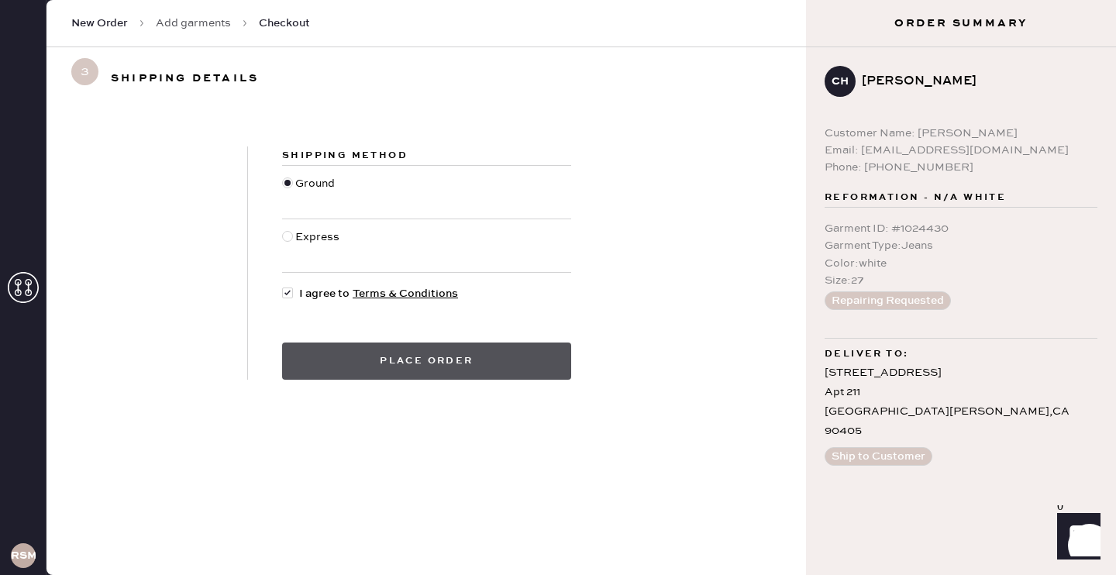
click at [357, 366] on button "Place order" at bounding box center [426, 361] width 289 height 37
